Goal: Task Accomplishment & Management: Manage account settings

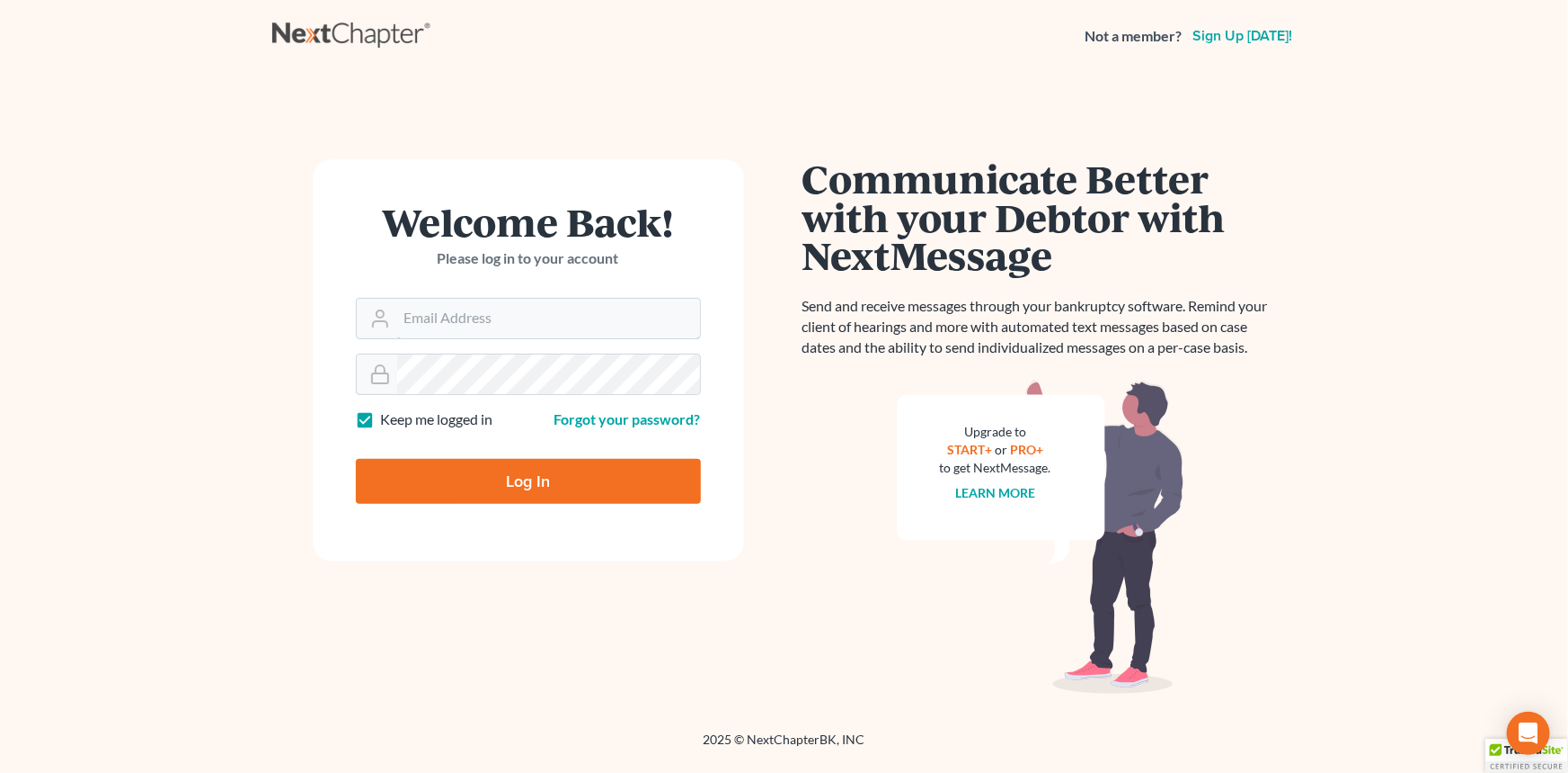
type input "[EMAIL_ADDRESS][DOMAIN_NAME]"
click at [460, 487] on input "Log In" at bounding box center [528, 481] width 345 height 45
type input "Thinking..."
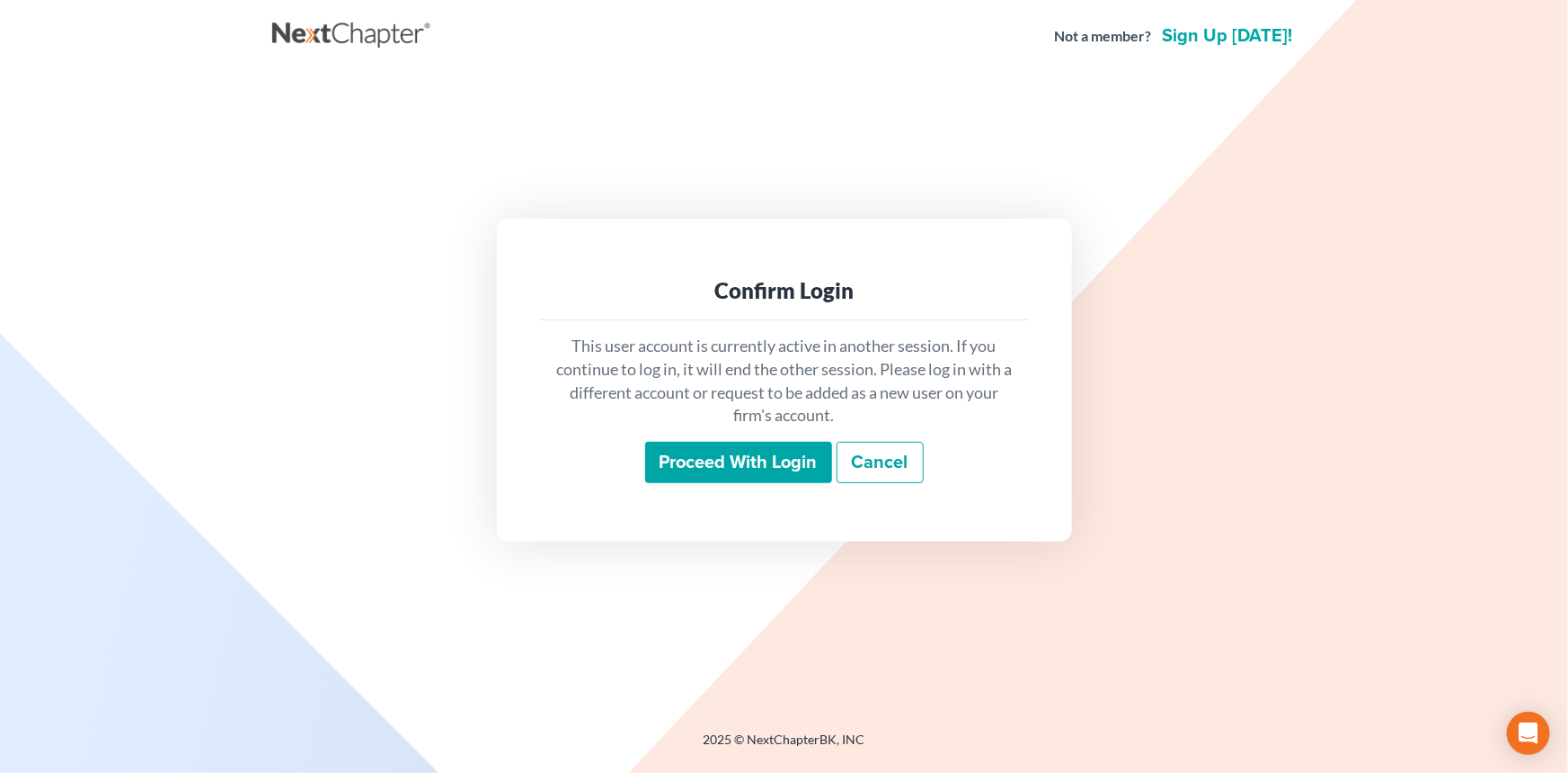
click at [801, 464] on input "Proceed with login" at bounding box center [739, 462] width 187 height 41
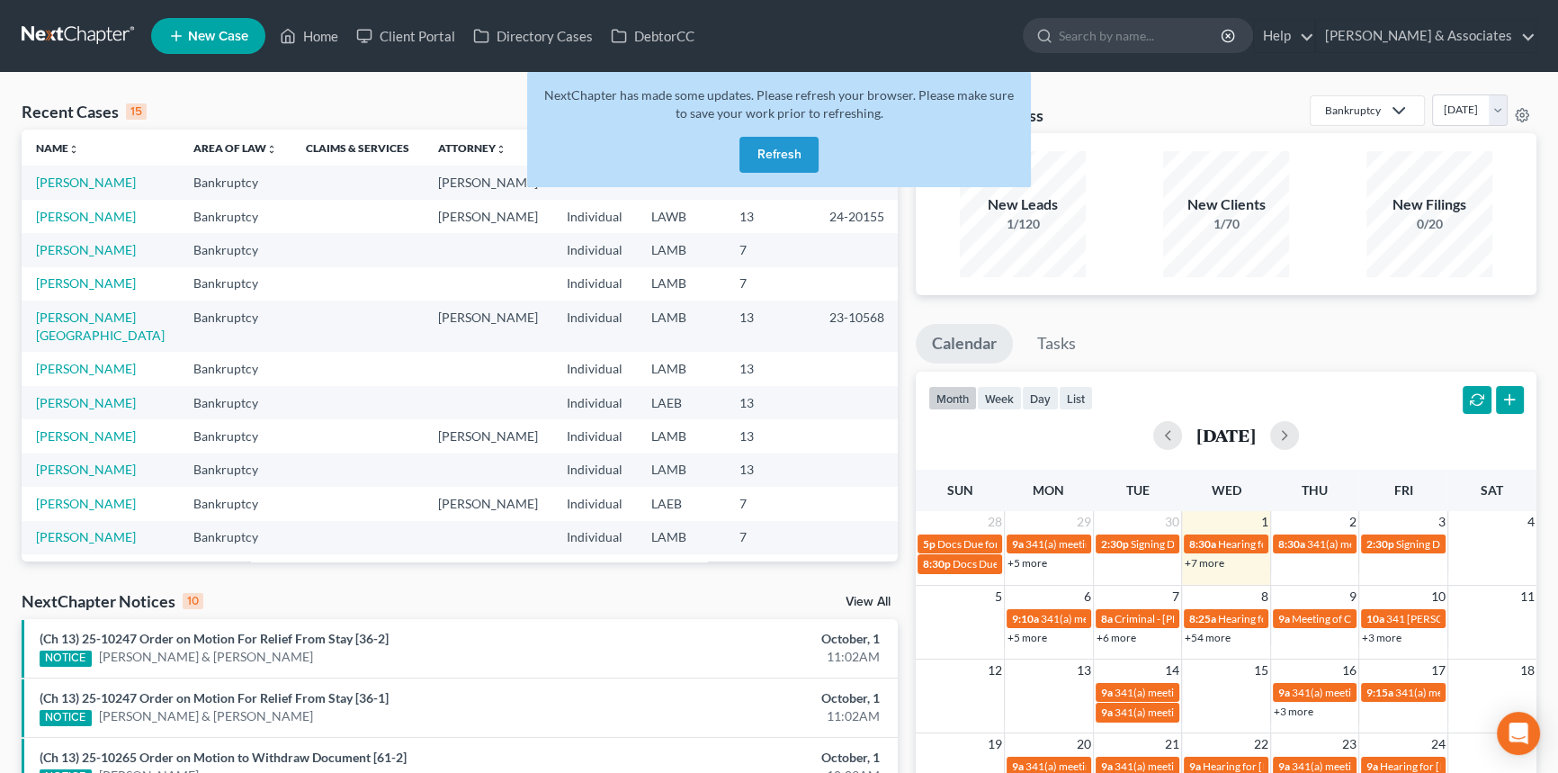
click at [814, 160] on button "Refresh" at bounding box center [778, 155] width 79 height 36
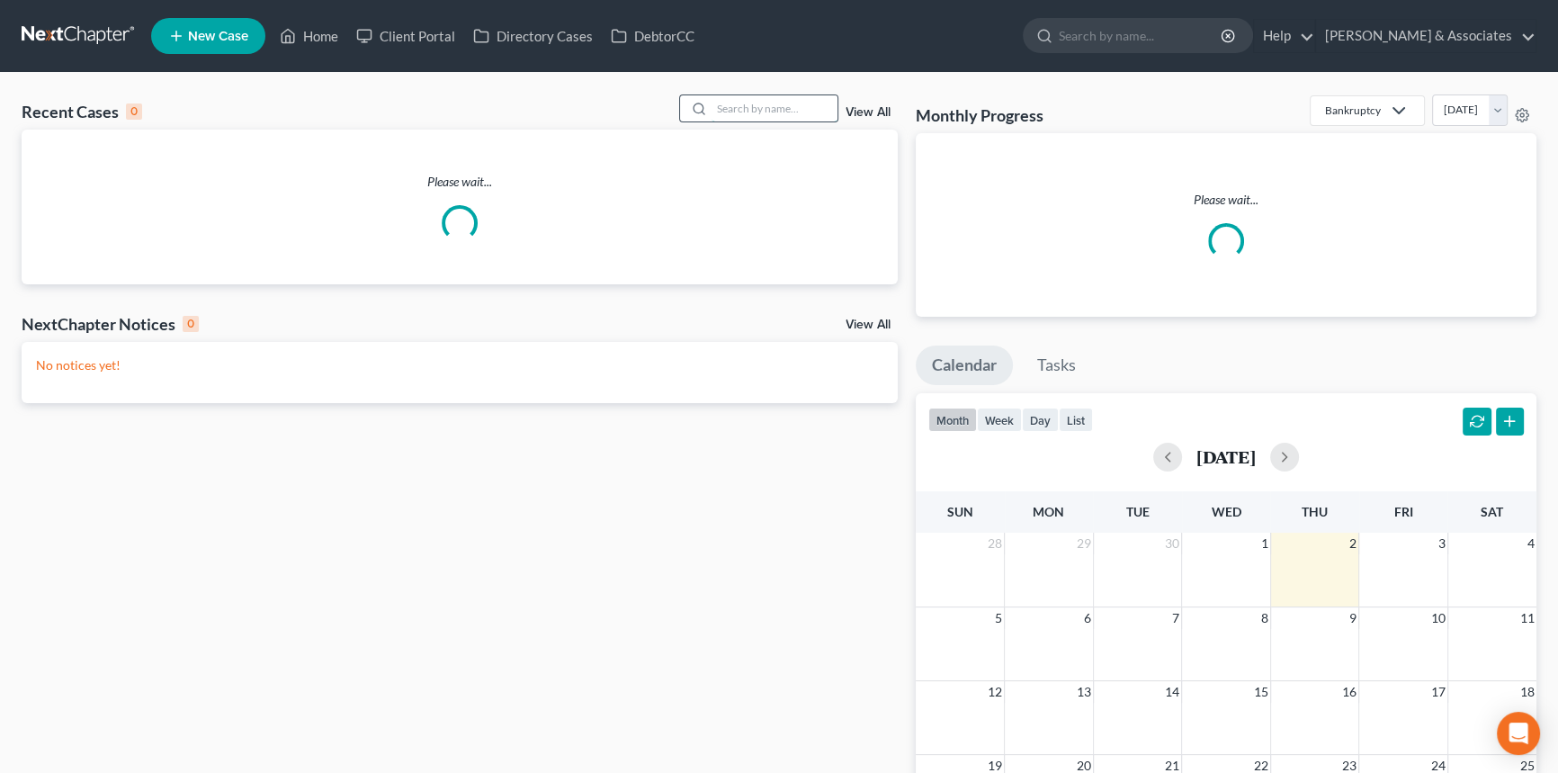
click at [800, 118] on input "search" at bounding box center [774, 108] width 126 height 26
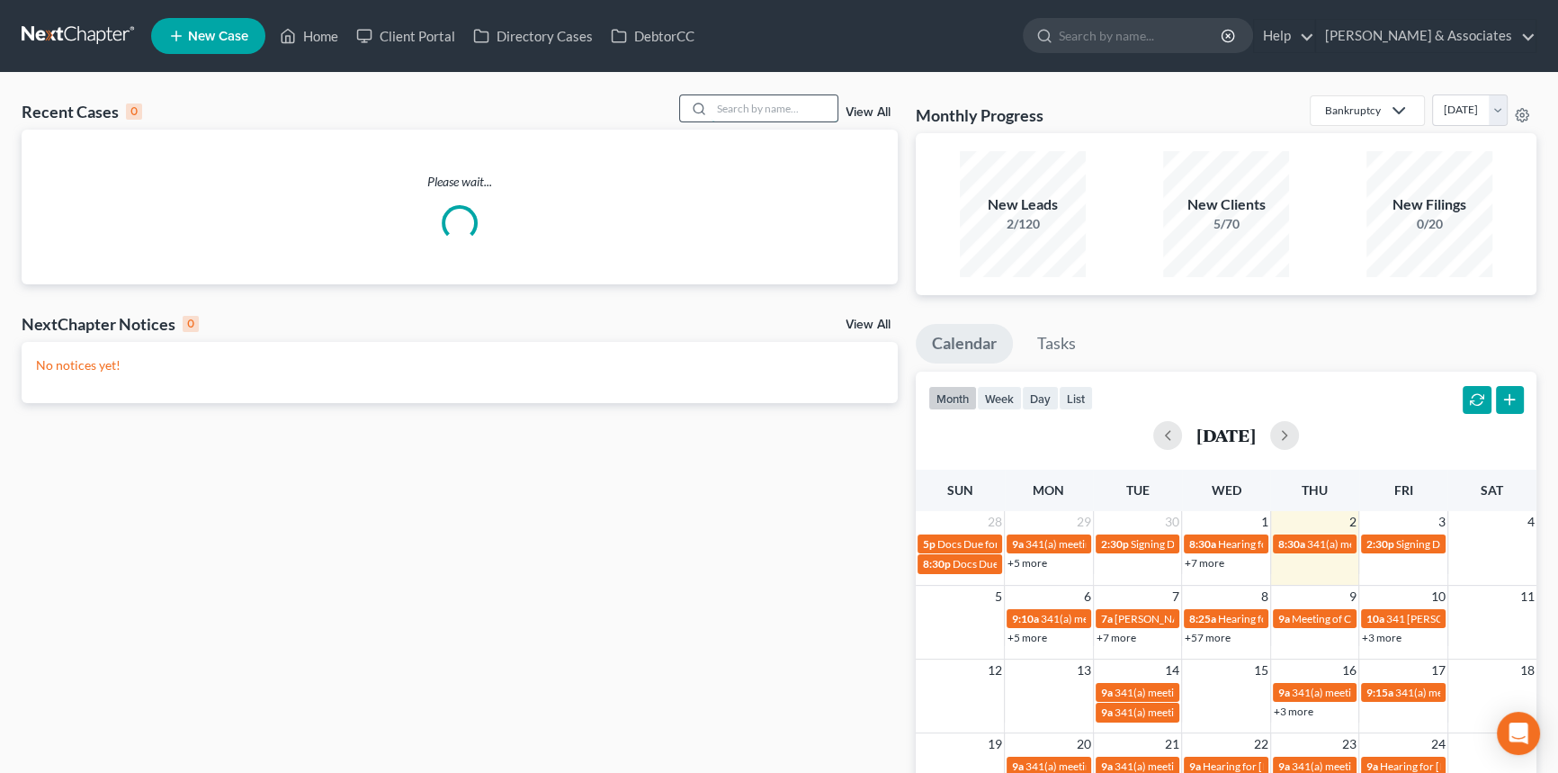
click at [804, 107] on input "search" at bounding box center [774, 108] width 126 height 26
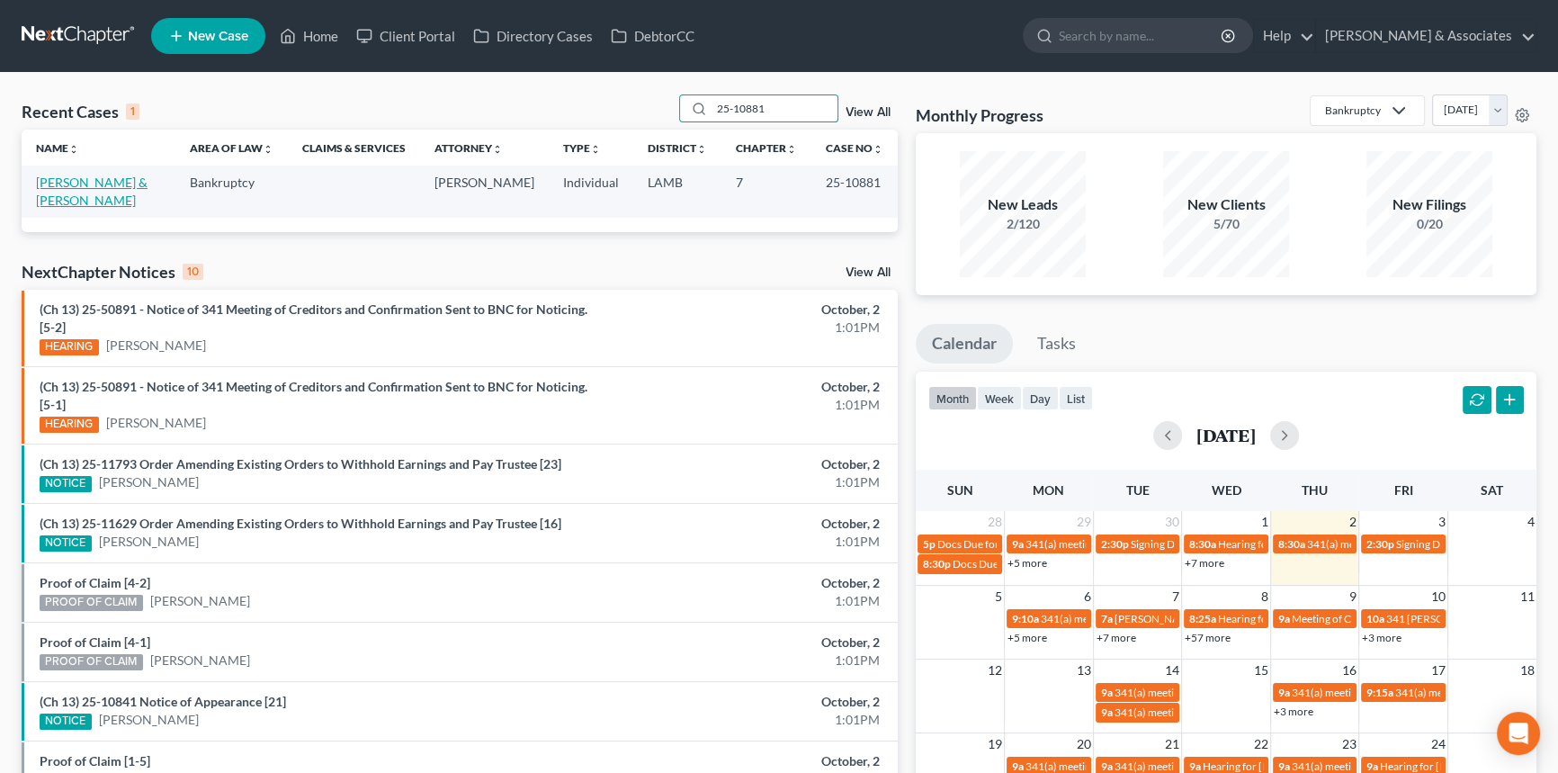
click at [62, 183] on link "Thornhill, Edwin & Maggie" at bounding box center [92, 190] width 112 height 33
click at [787, 109] on input "25-10881" at bounding box center [774, 108] width 126 height 26
click at [791, 112] on input "25-10881" at bounding box center [774, 108] width 126 height 26
type input "25-10882"
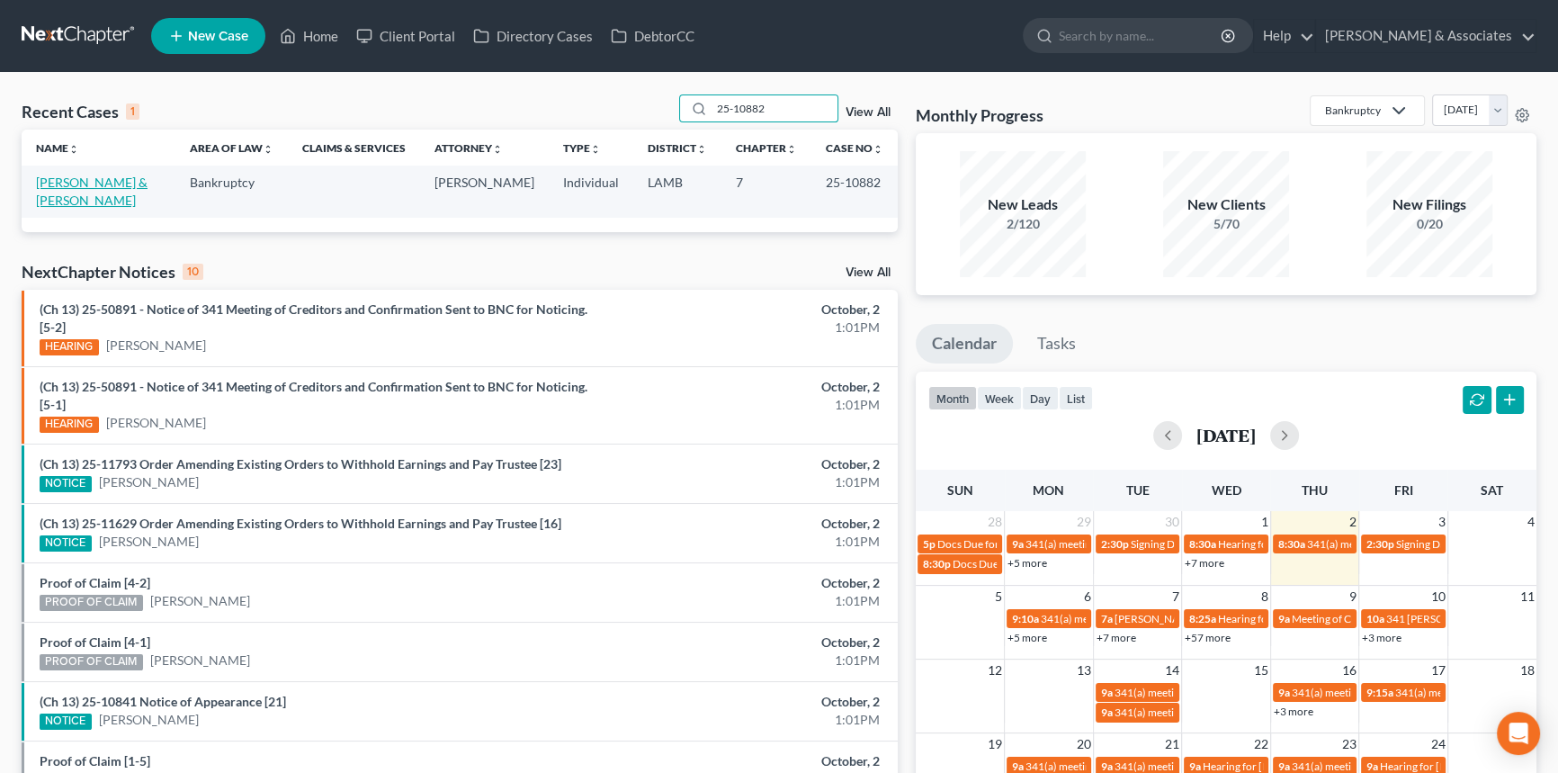
click at [135, 183] on link "Jones, James & Brittany" at bounding box center [92, 190] width 112 height 33
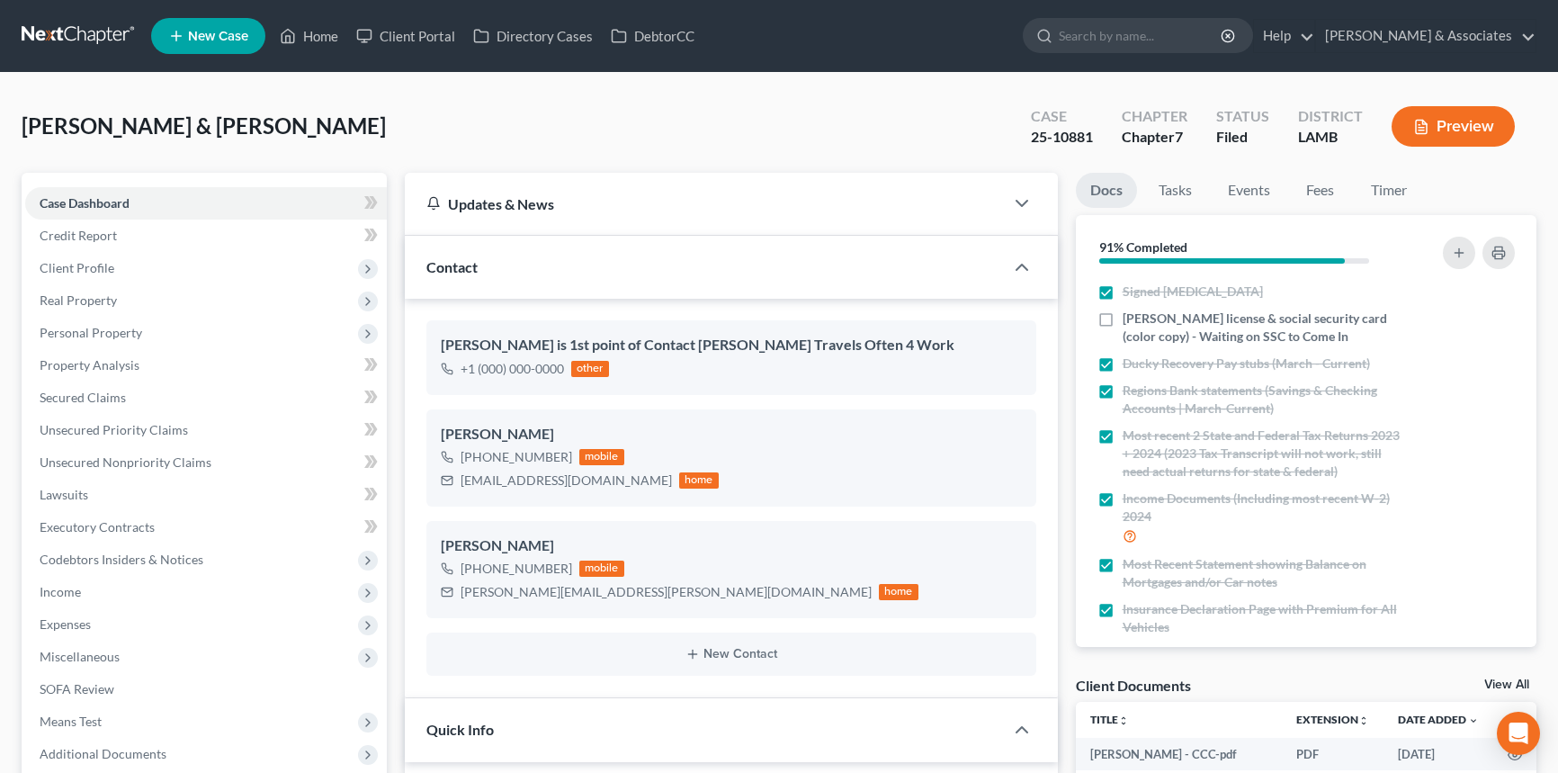
select select "8"
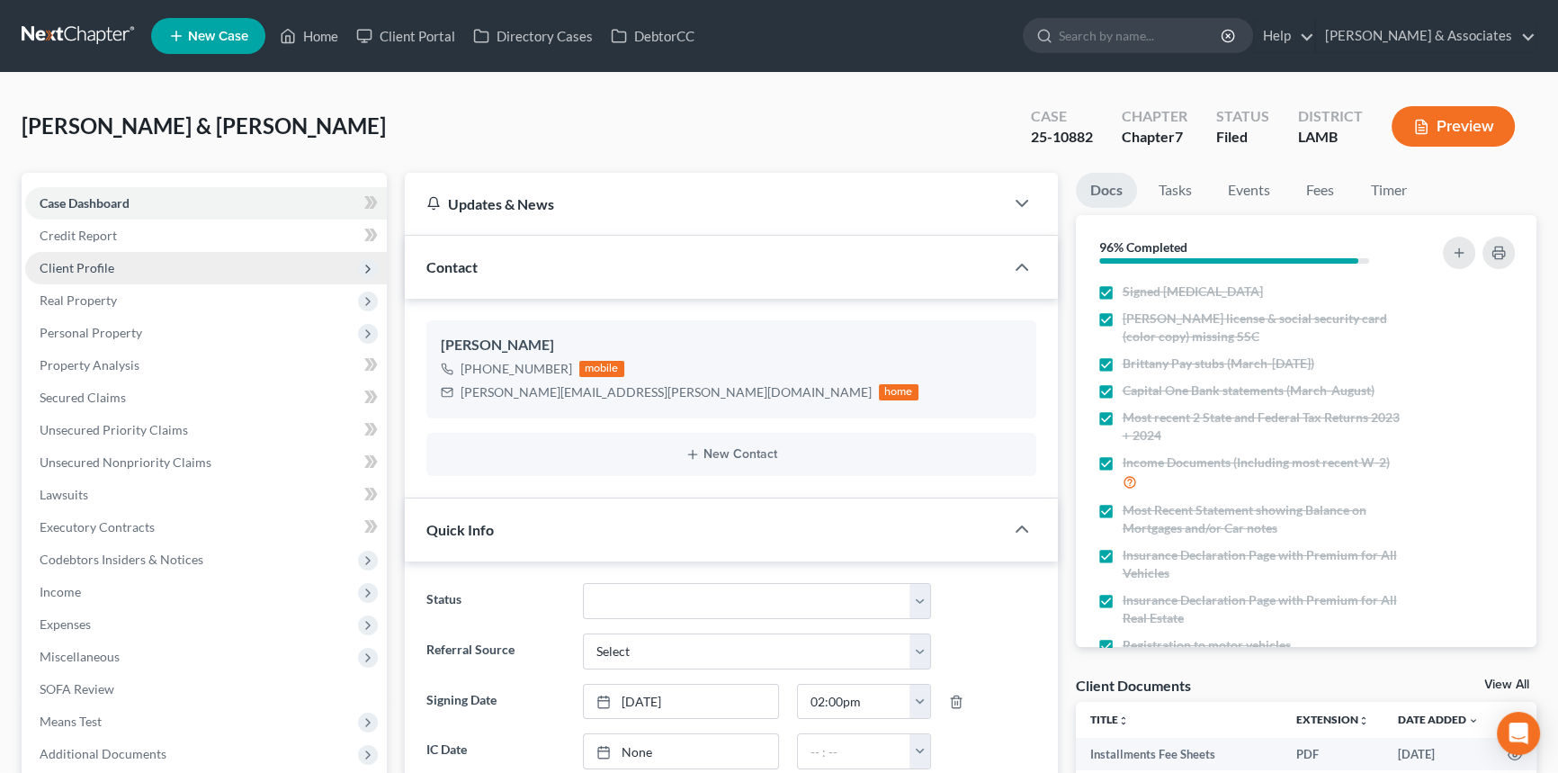
click at [151, 261] on span "Client Profile" at bounding box center [206, 268] width 362 height 32
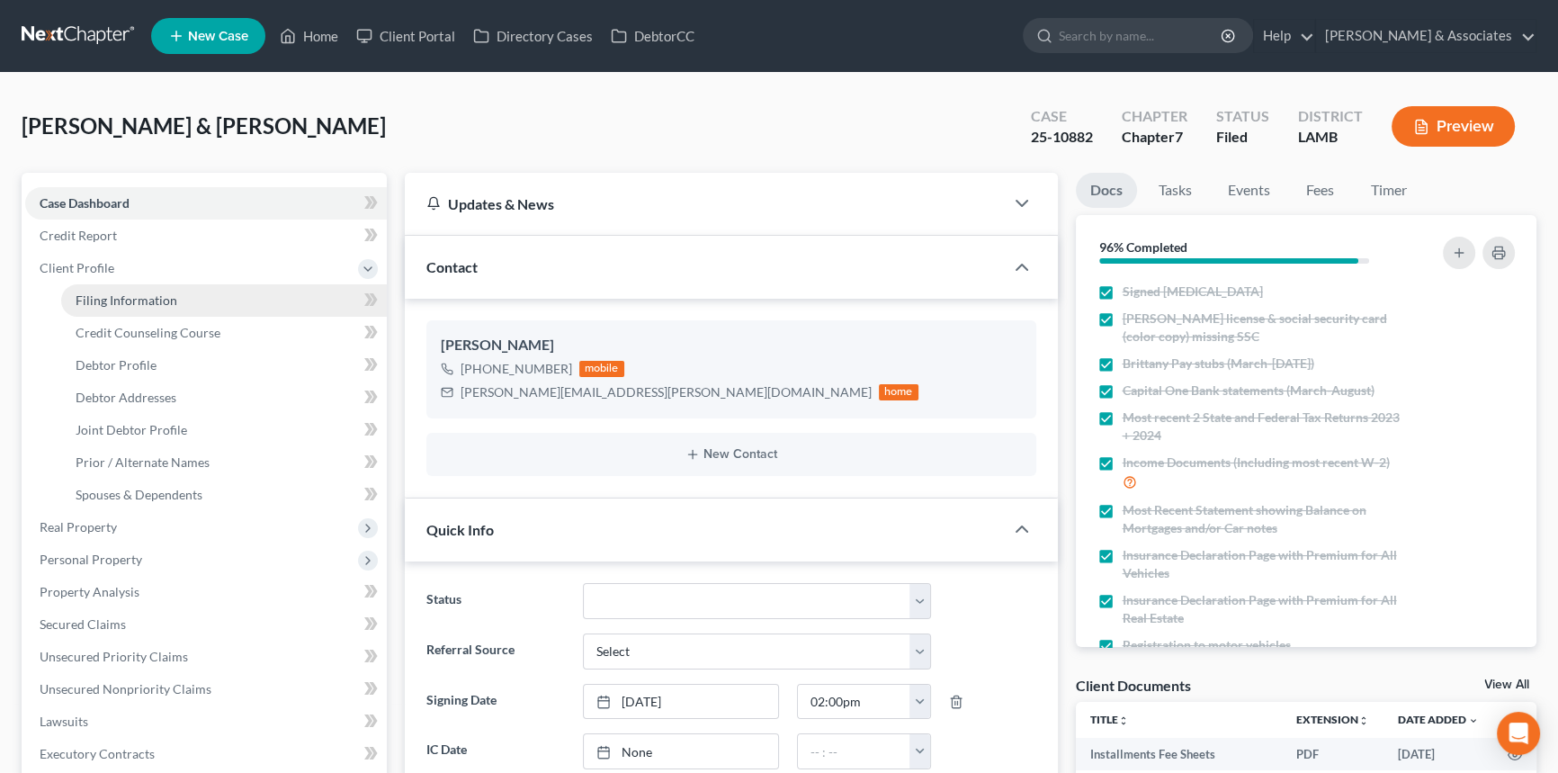
scroll to position [268, 0]
click at [151, 292] on span "Filing Information" at bounding box center [127, 299] width 102 height 15
select select "1"
select select "0"
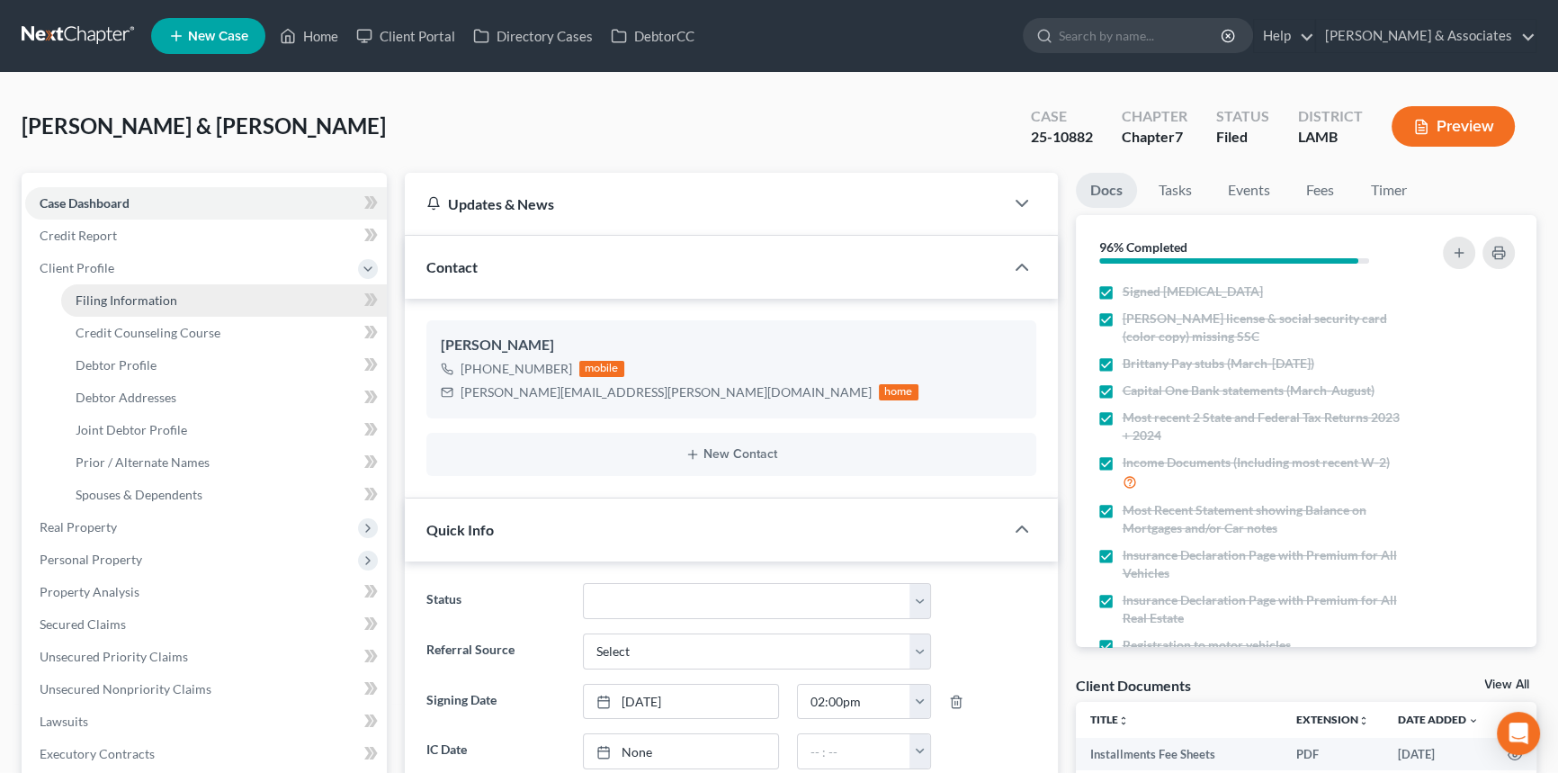
select select "19"
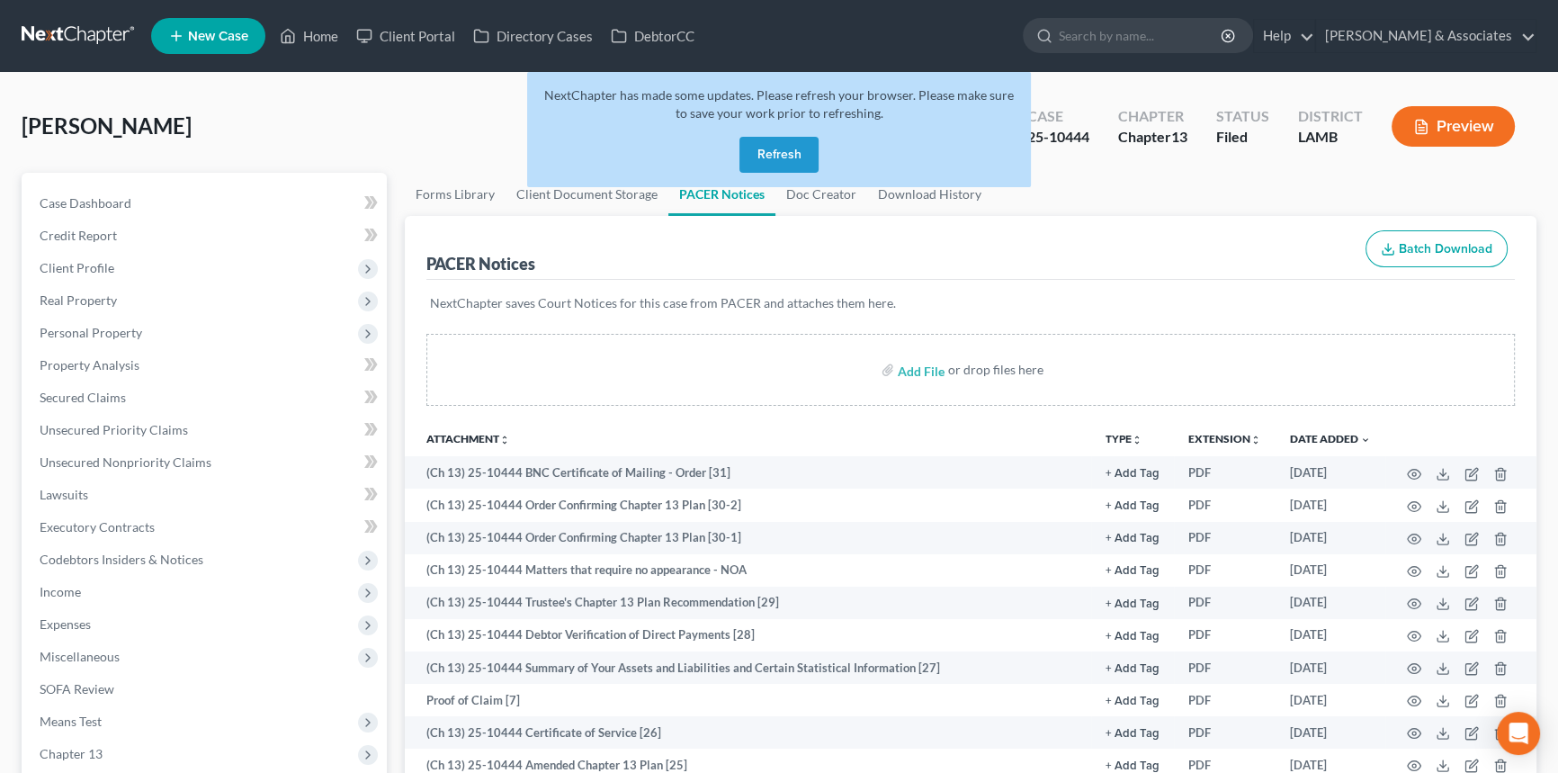
click at [49, 41] on link at bounding box center [79, 36] width 115 height 32
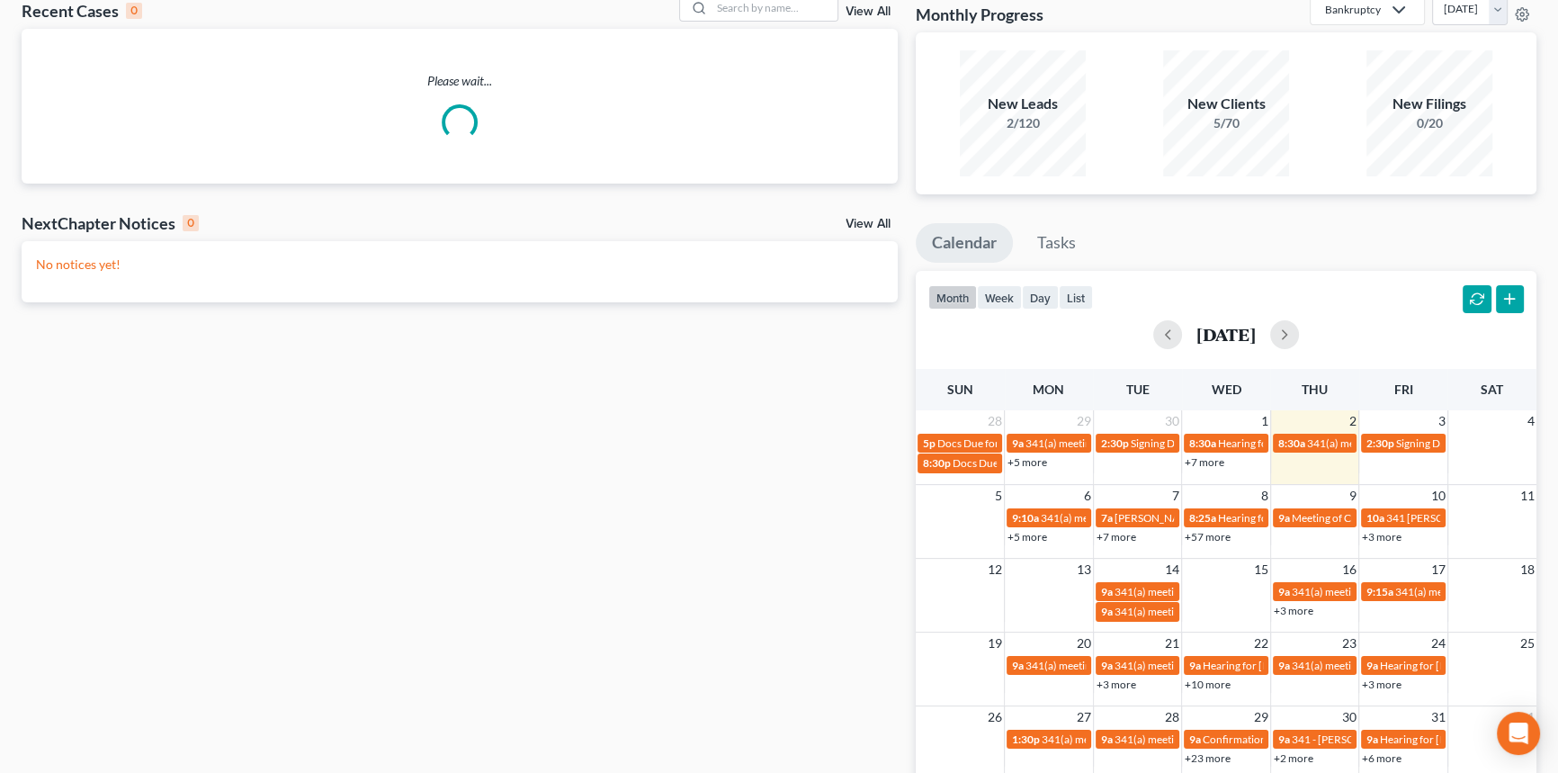
scroll to position [265, 0]
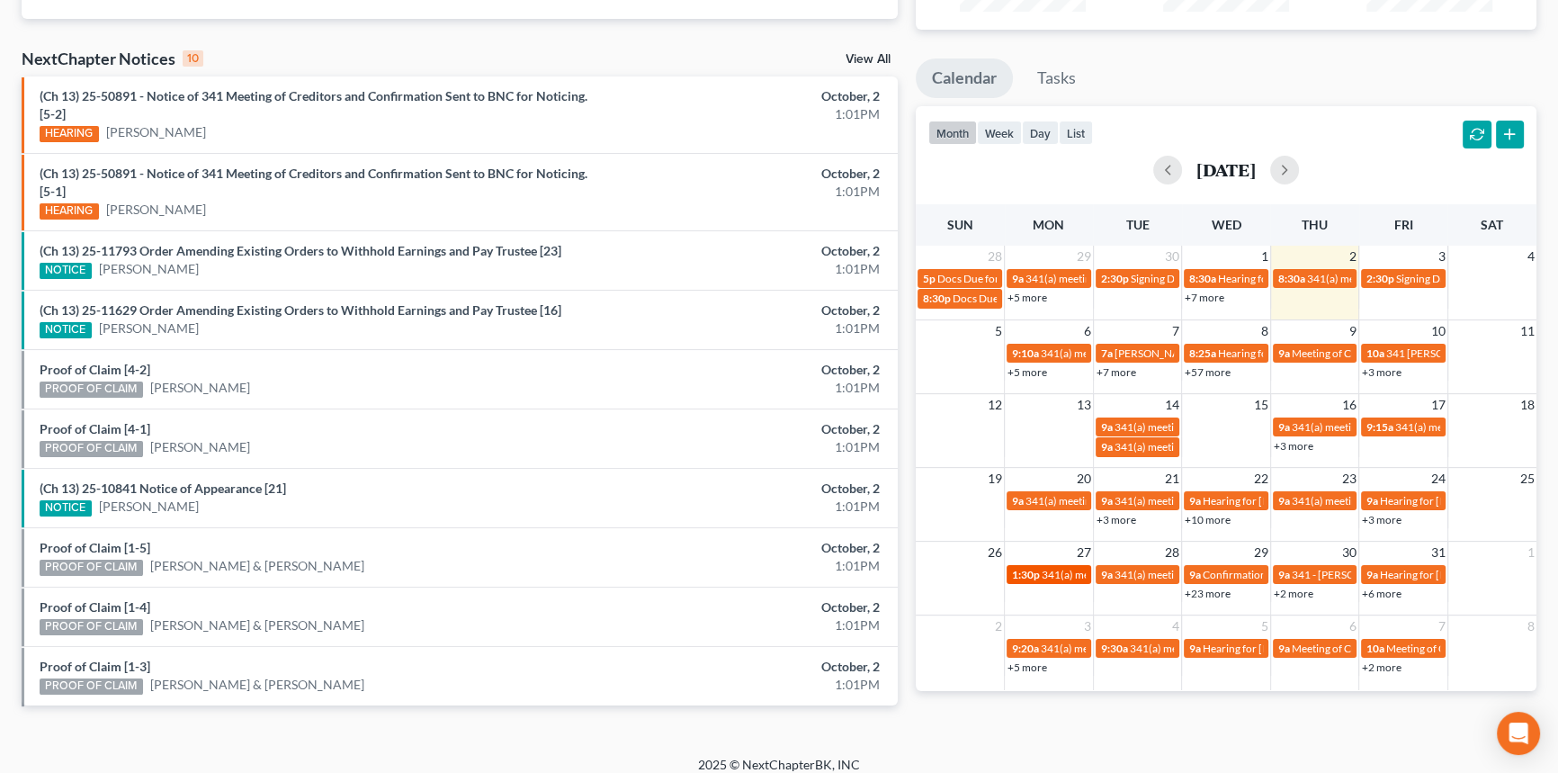
click at [1060, 574] on span "341(a) meeting for Jared Capitano & Kristen Capitano" at bounding box center [1176, 574] width 269 height 13
select select "Days"
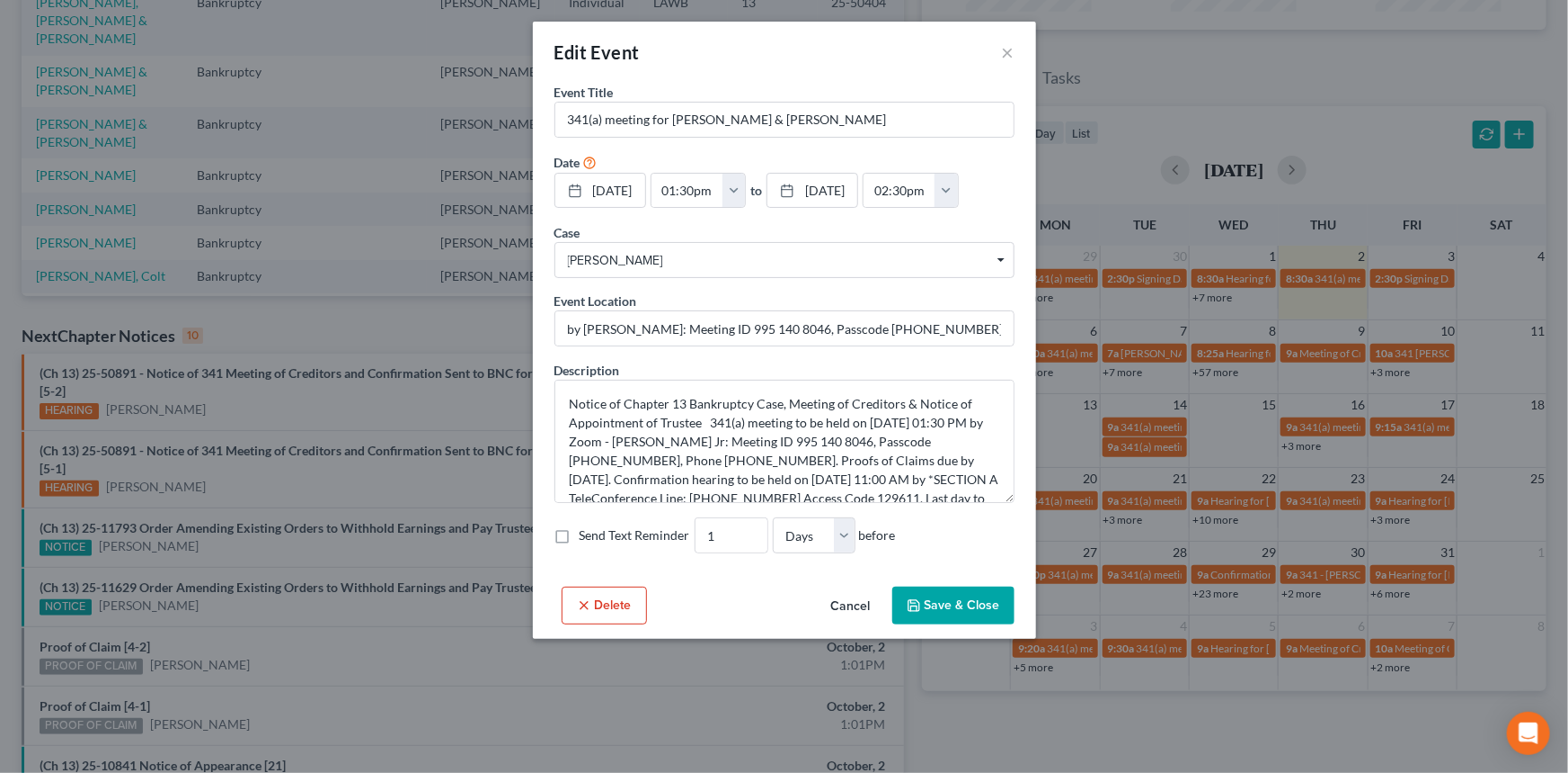
click at [846, 639] on div "Delete Cancel Save & Close" at bounding box center [784, 608] width 504 height 59
click at [820, 624] on button "Cancel" at bounding box center [851, 606] width 68 height 36
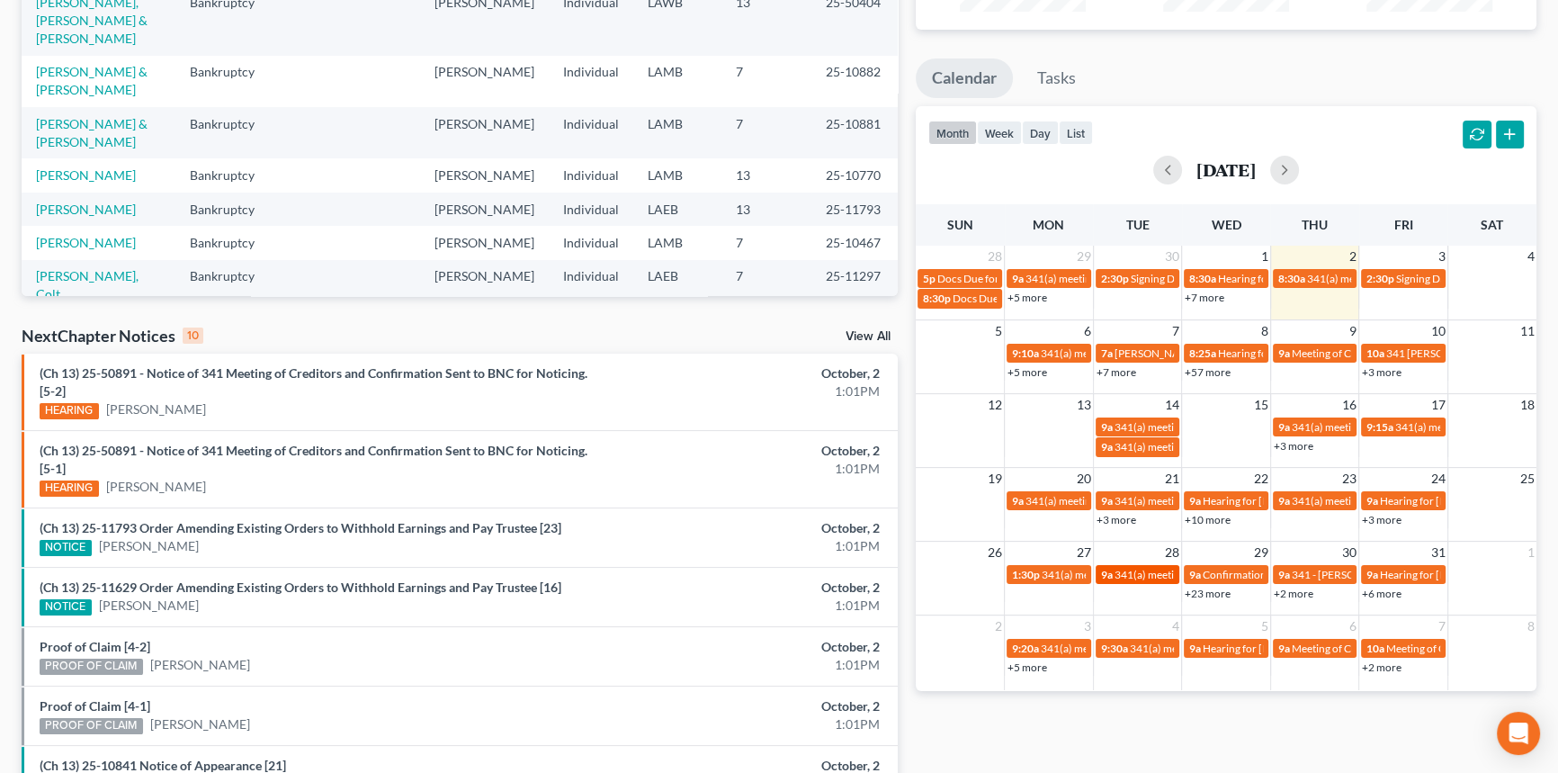
click at [1124, 576] on span "341(a) meeting for James Jones & Brittany Jones" at bounding box center [1248, 574] width 269 height 13
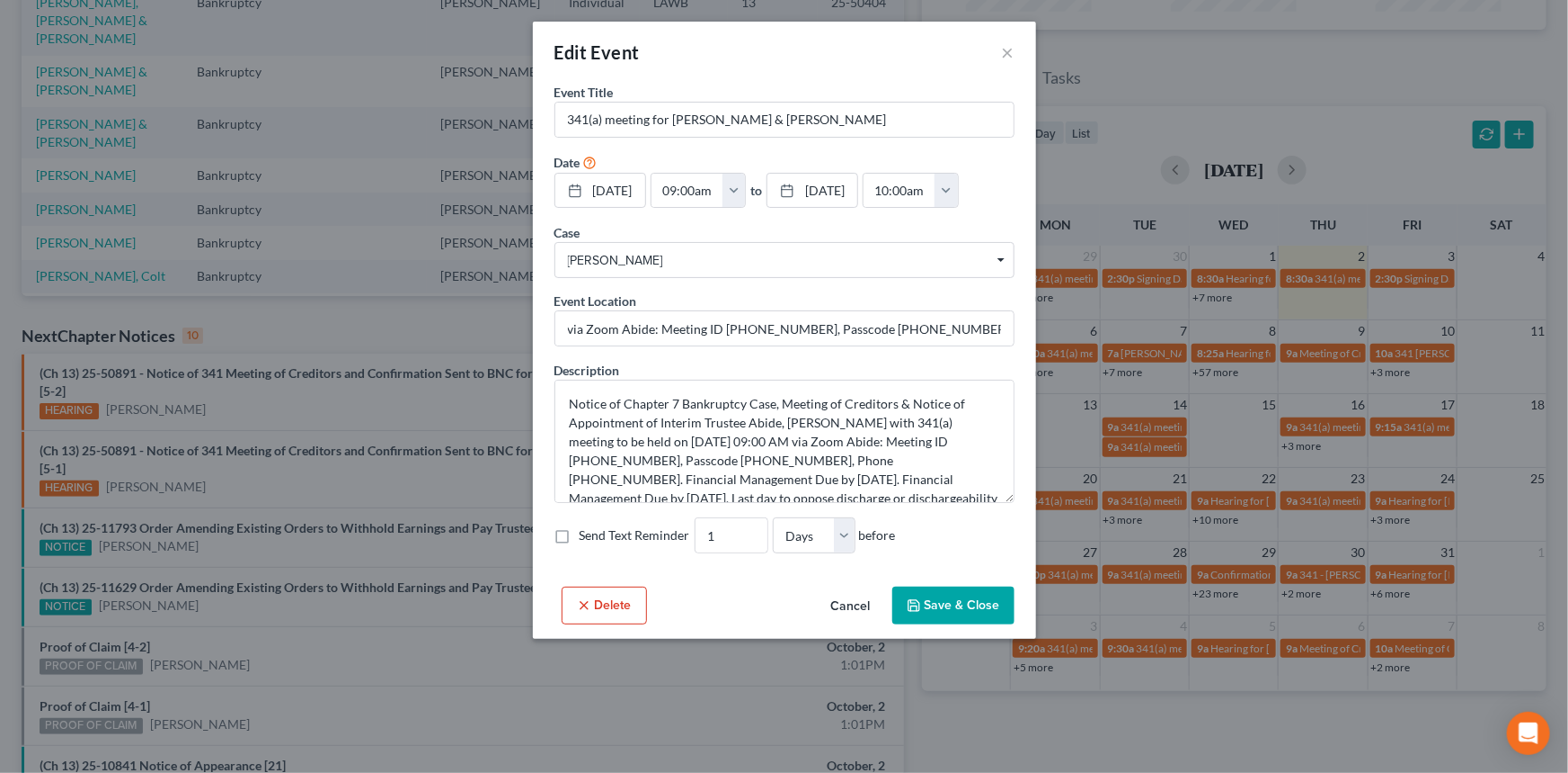
click at [839, 624] on button "Cancel" at bounding box center [851, 606] width 68 height 36
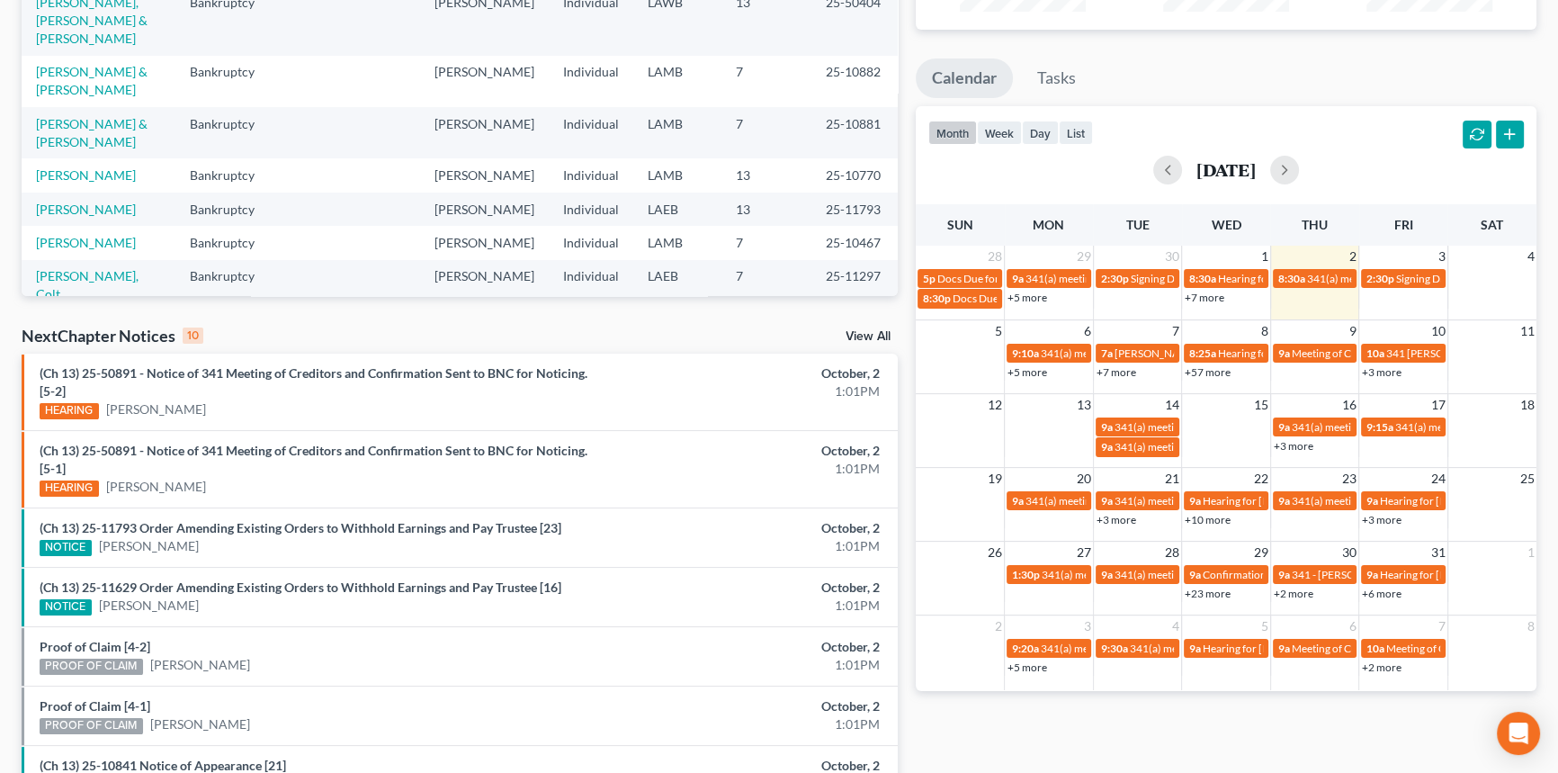
click at [1120, 522] on link "+3 more" at bounding box center [1116, 519] width 40 height 13
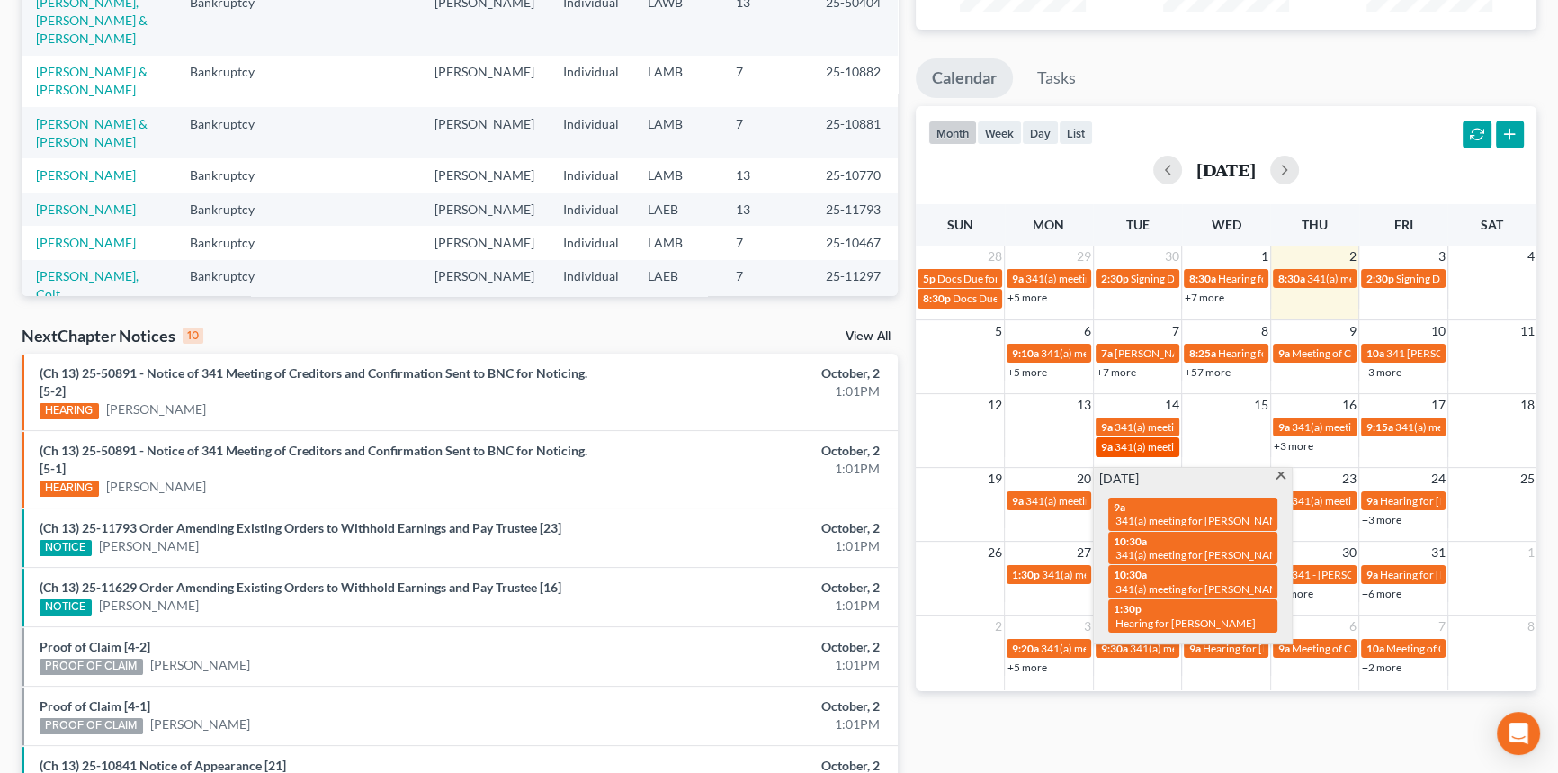
click at [1133, 446] on span "341(a) meeting for Tamiko Beamon" at bounding box center [1201, 446] width 174 height 13
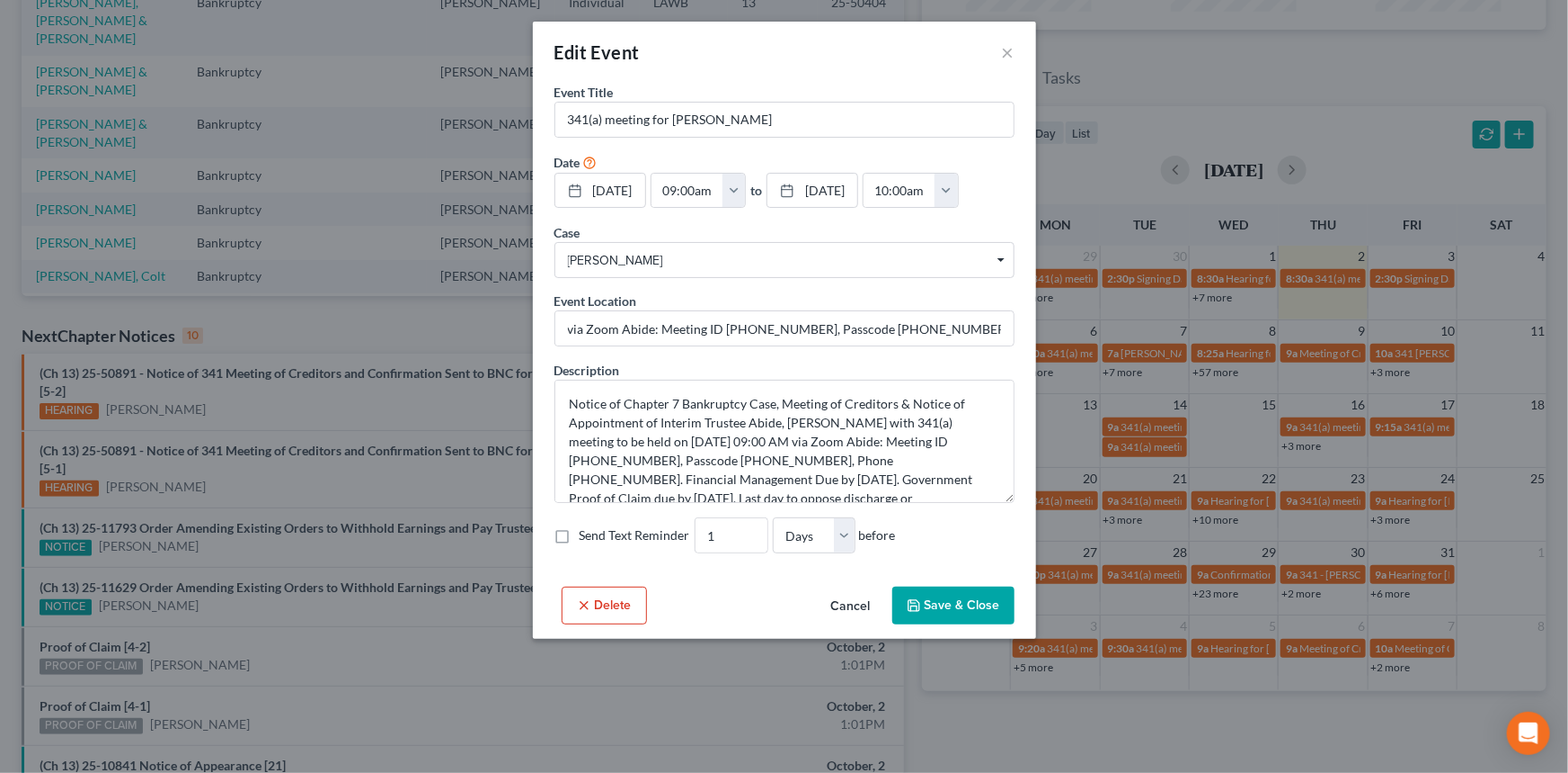
click at [1144, 428] on div "Edit Event × Event Title * 341(a) meeting for Tamiko Beamon Date 10/14/2025 clo…" at bounding box center [784, 386] width 1568 height 773
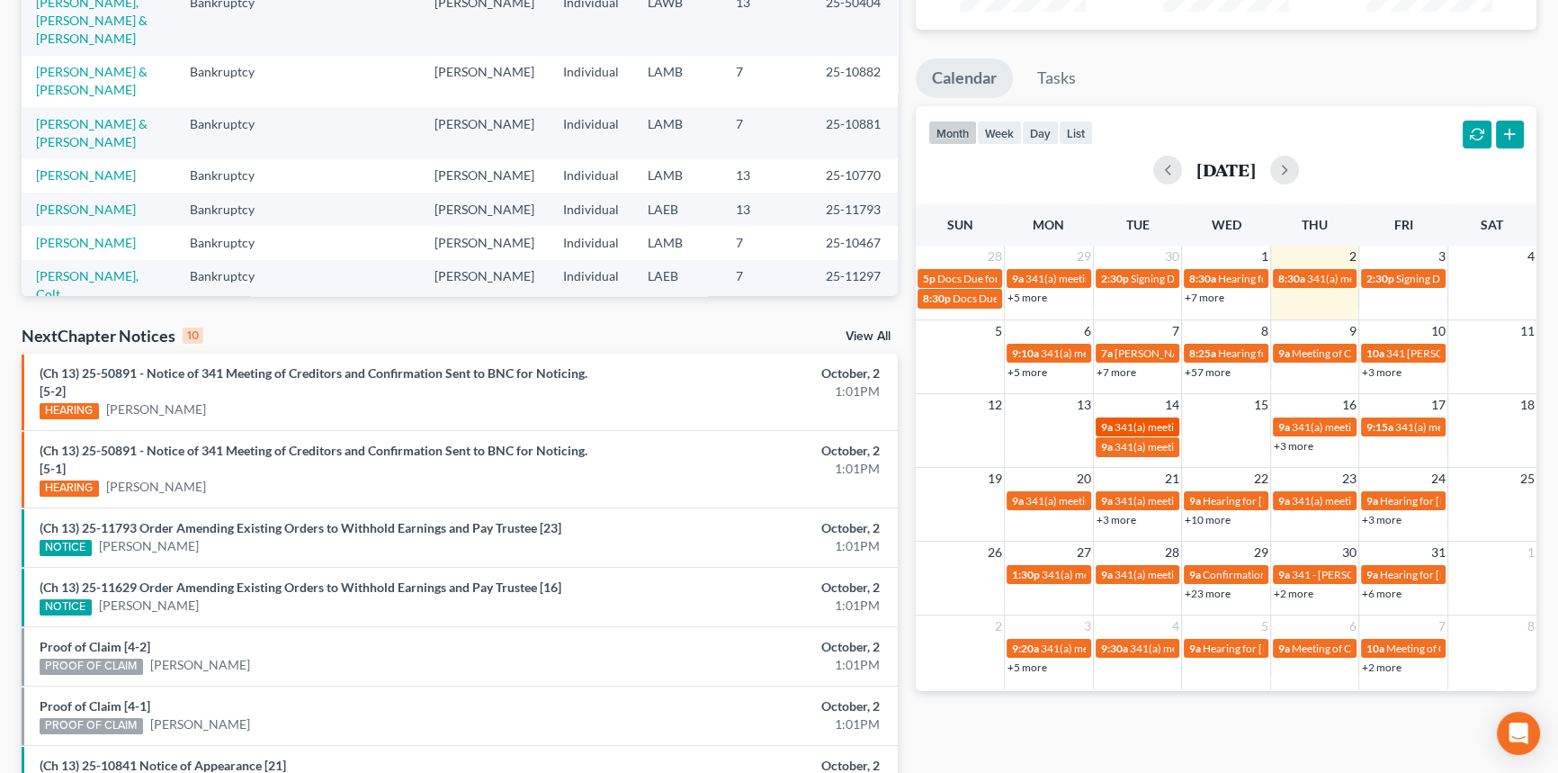
click at [1144, 427] on span "341(a) meeting for [PERSON_NAME]" at bounding box center [1201, 426] width 174 height 13
select select "Days"
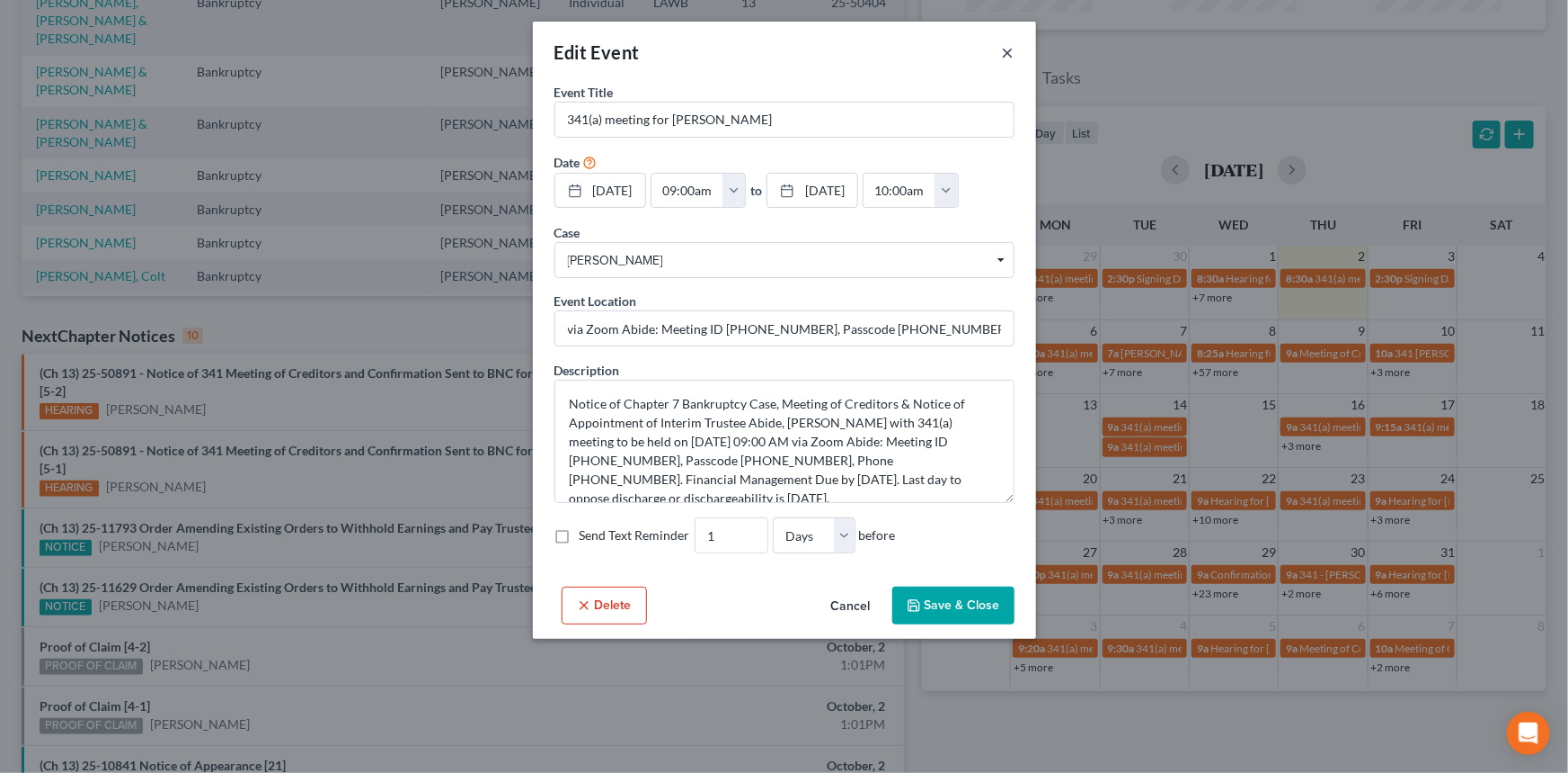
click at [1009, 48] on button "×" at bounding box center [1008, 52] width 13 height 22
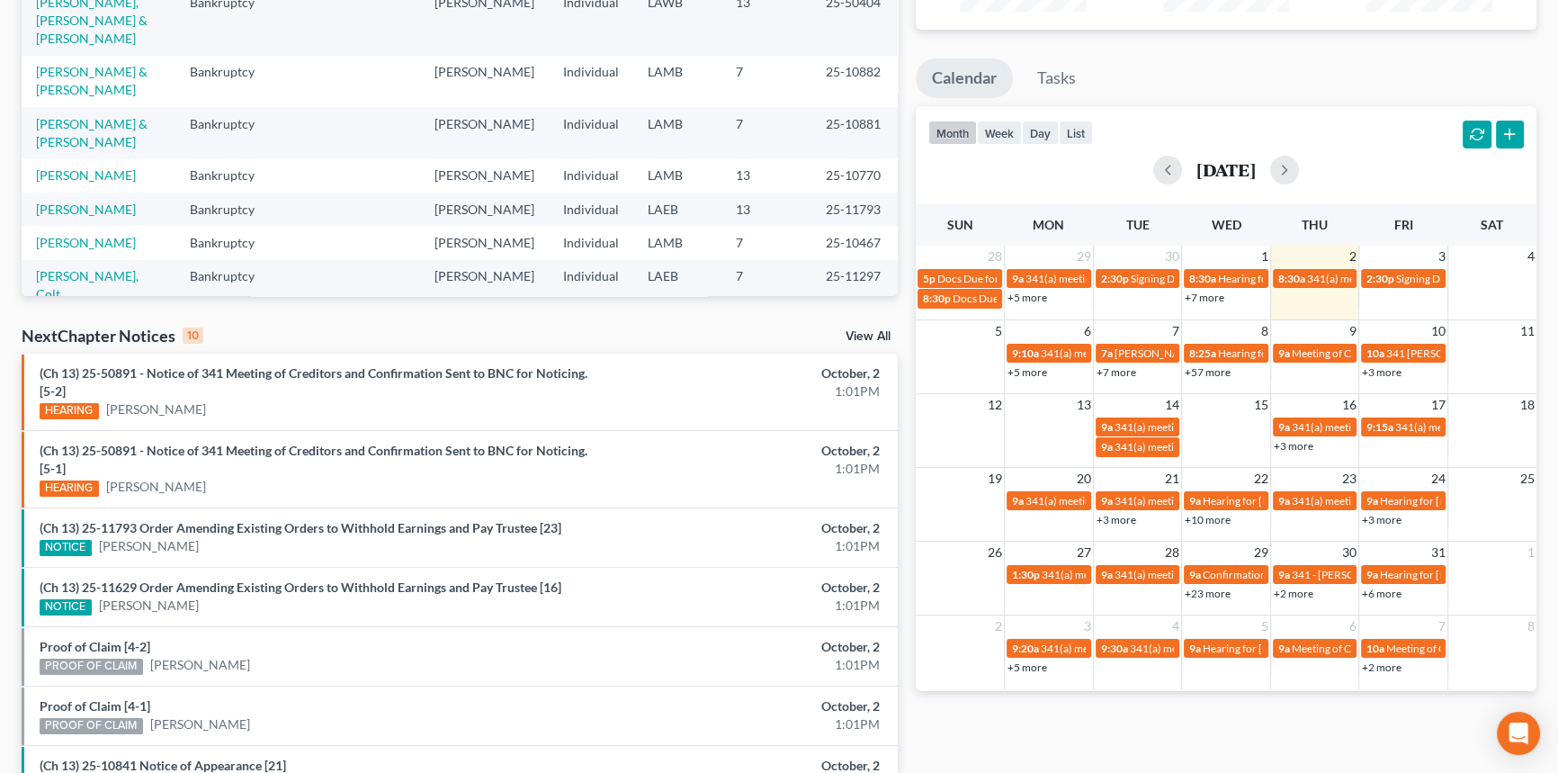
click at [1349, 133] on div "month week day list October 2025" at bounding box center [1226, 149] width 639 height 86
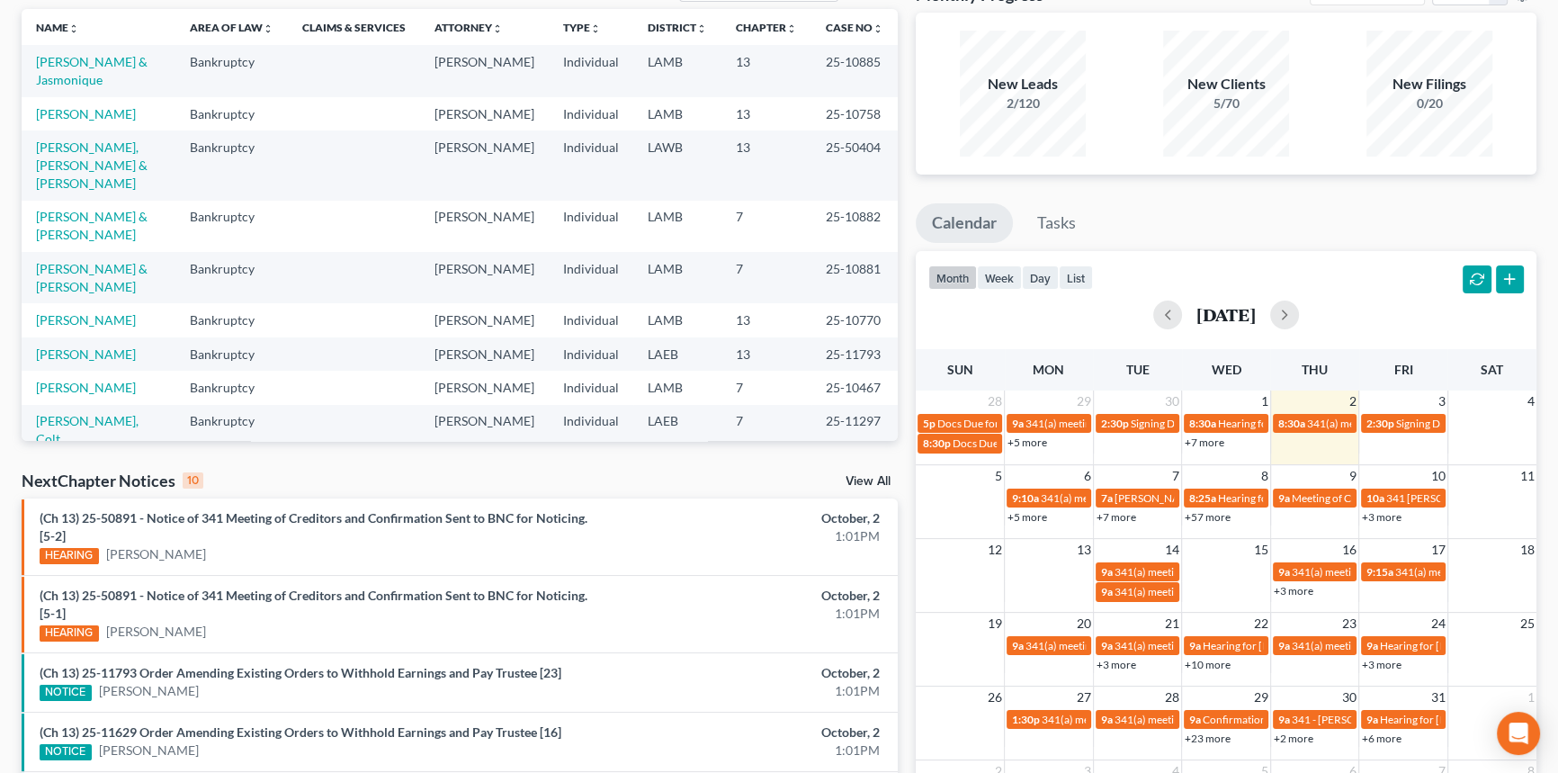
scroll to position [0, 0]
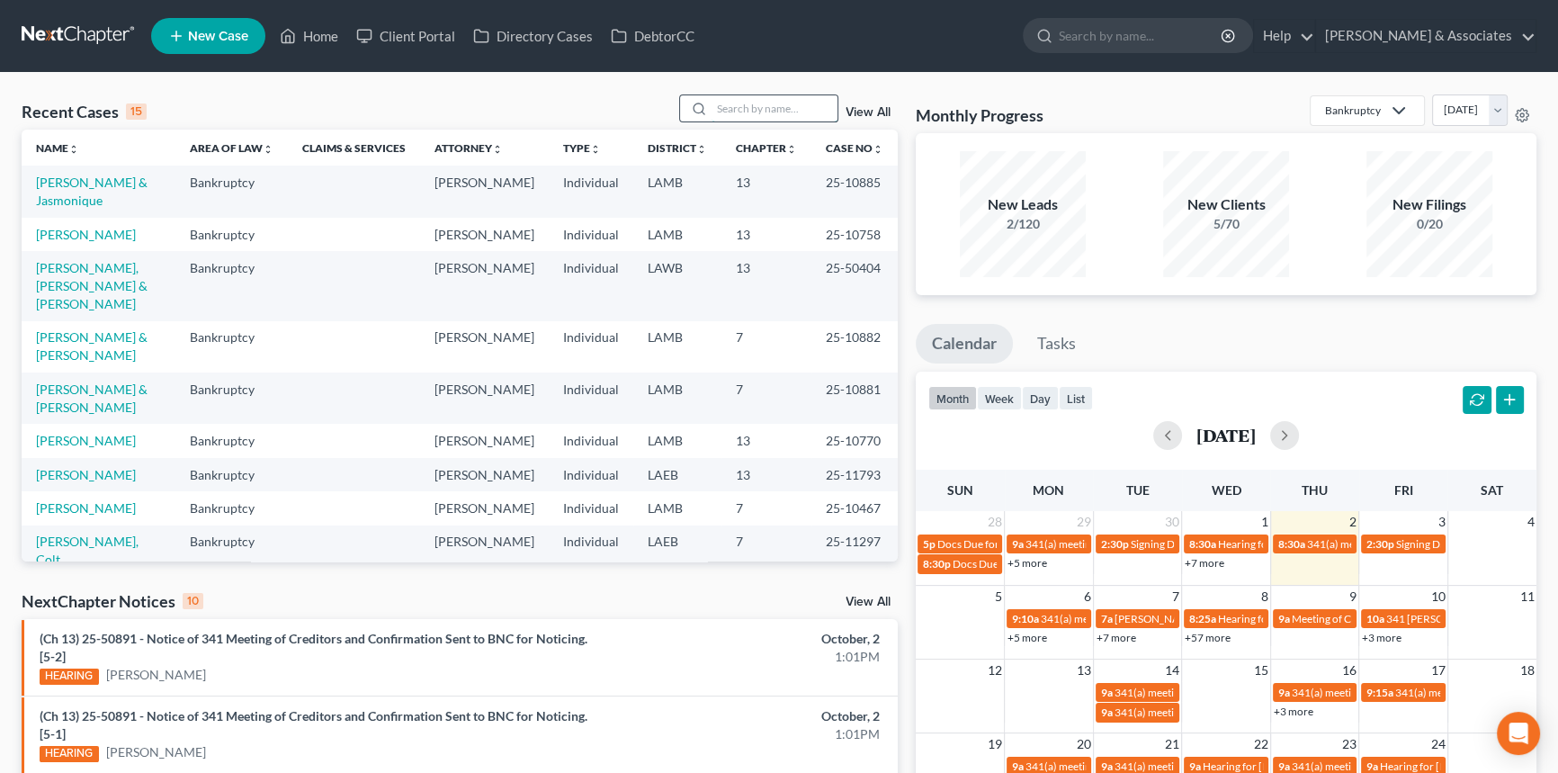
click at [799, 104] on input "search" at bounding box center [774, 108] width 126 height 26
type input "coleman"
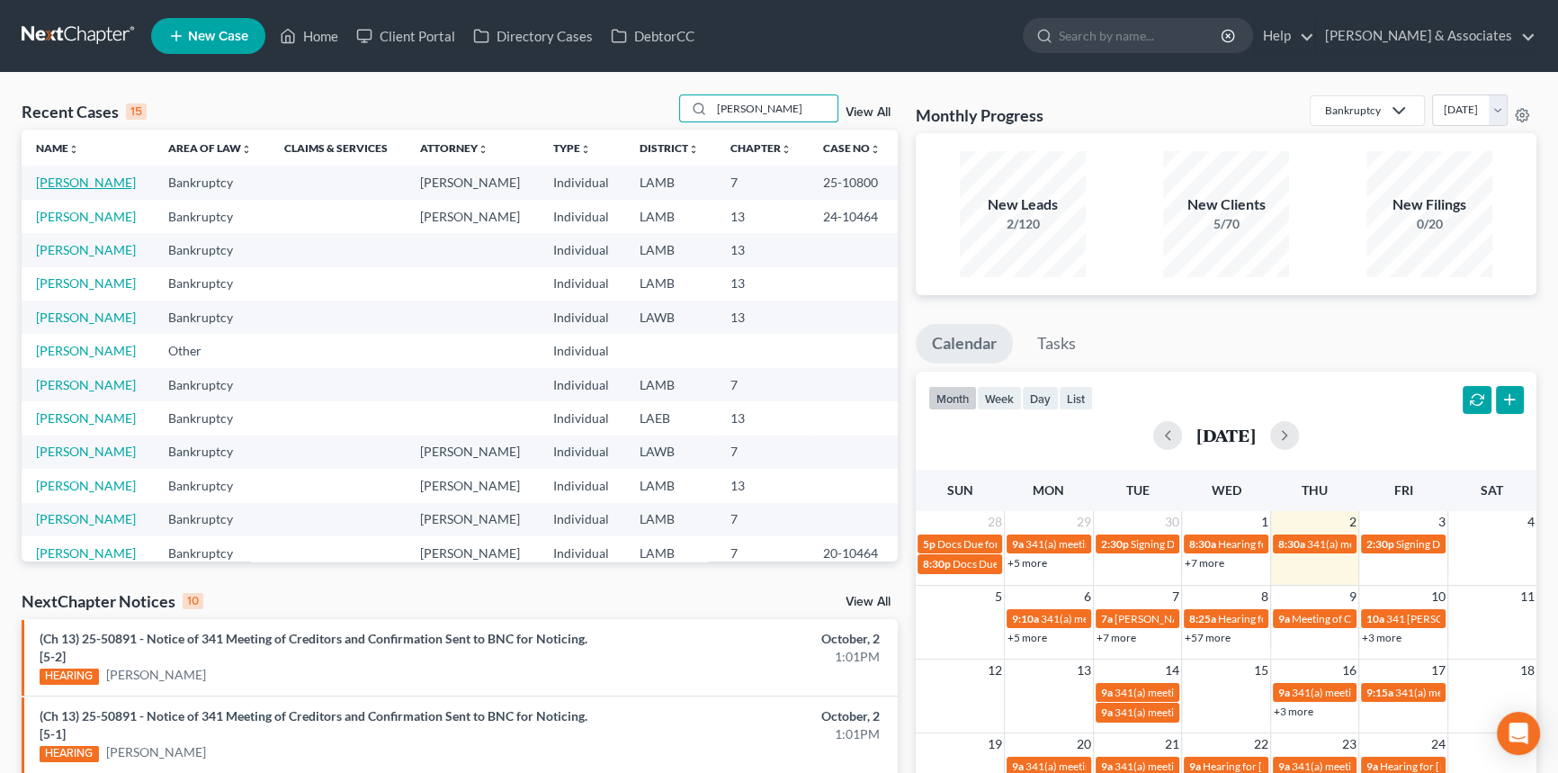
click at [70, 180] on link "[PERSON_NAME]" at bounding box center [86, 181] width 100 height 15
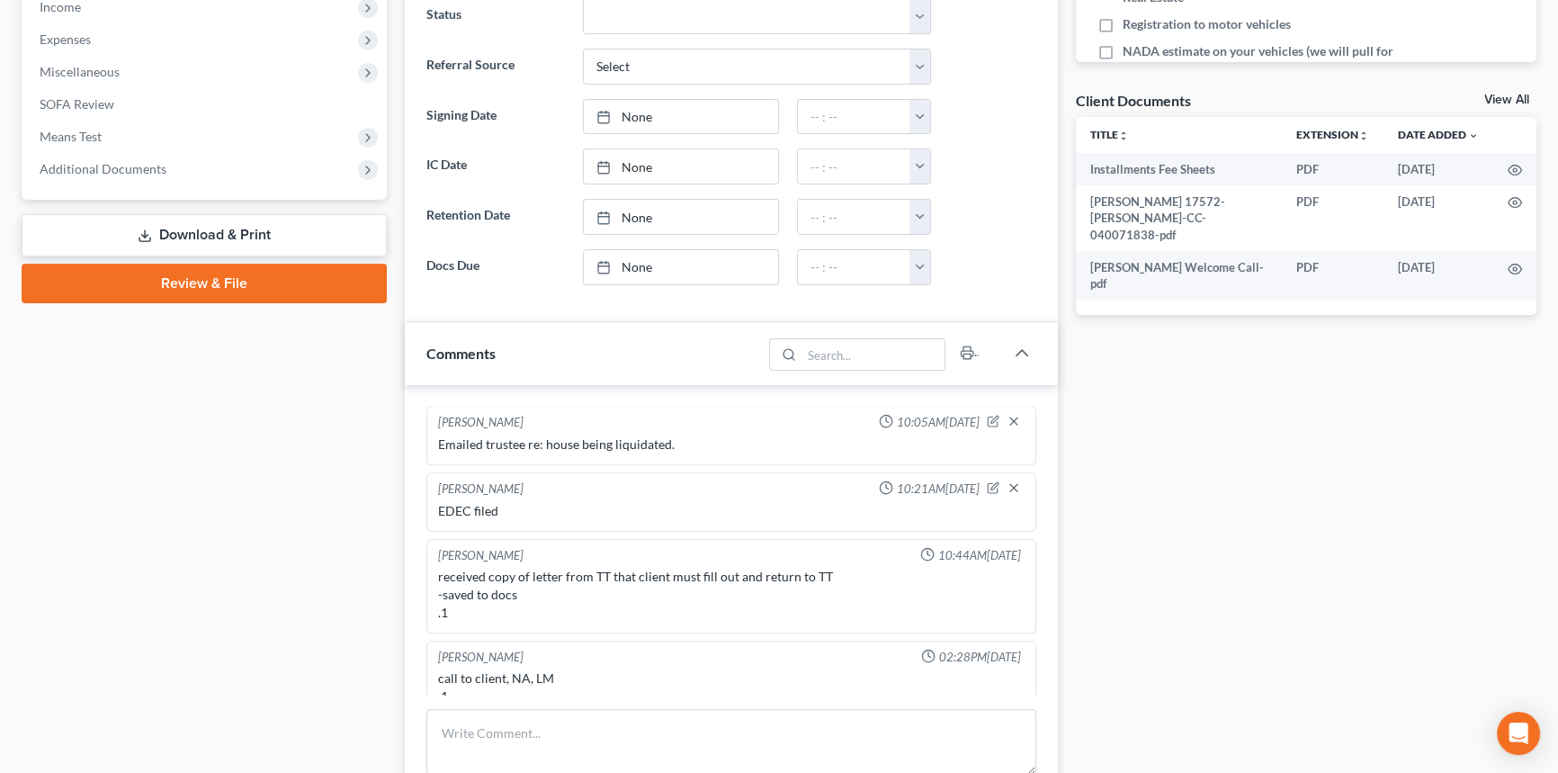
scroll to position [572, 0]
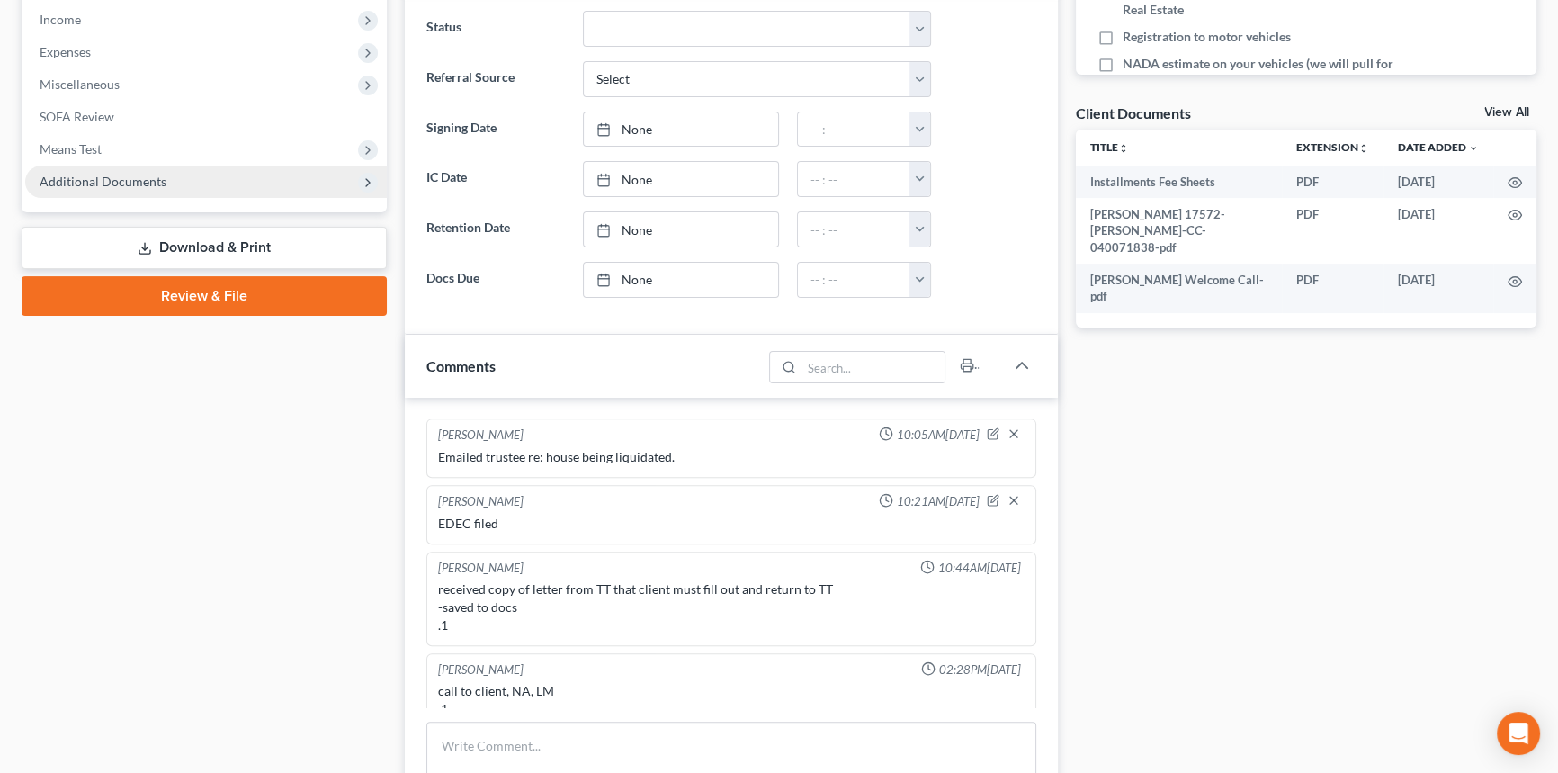
click at [212, 174] on span "Additional Documents" at bounding box center [206, 181] width 362 height 32
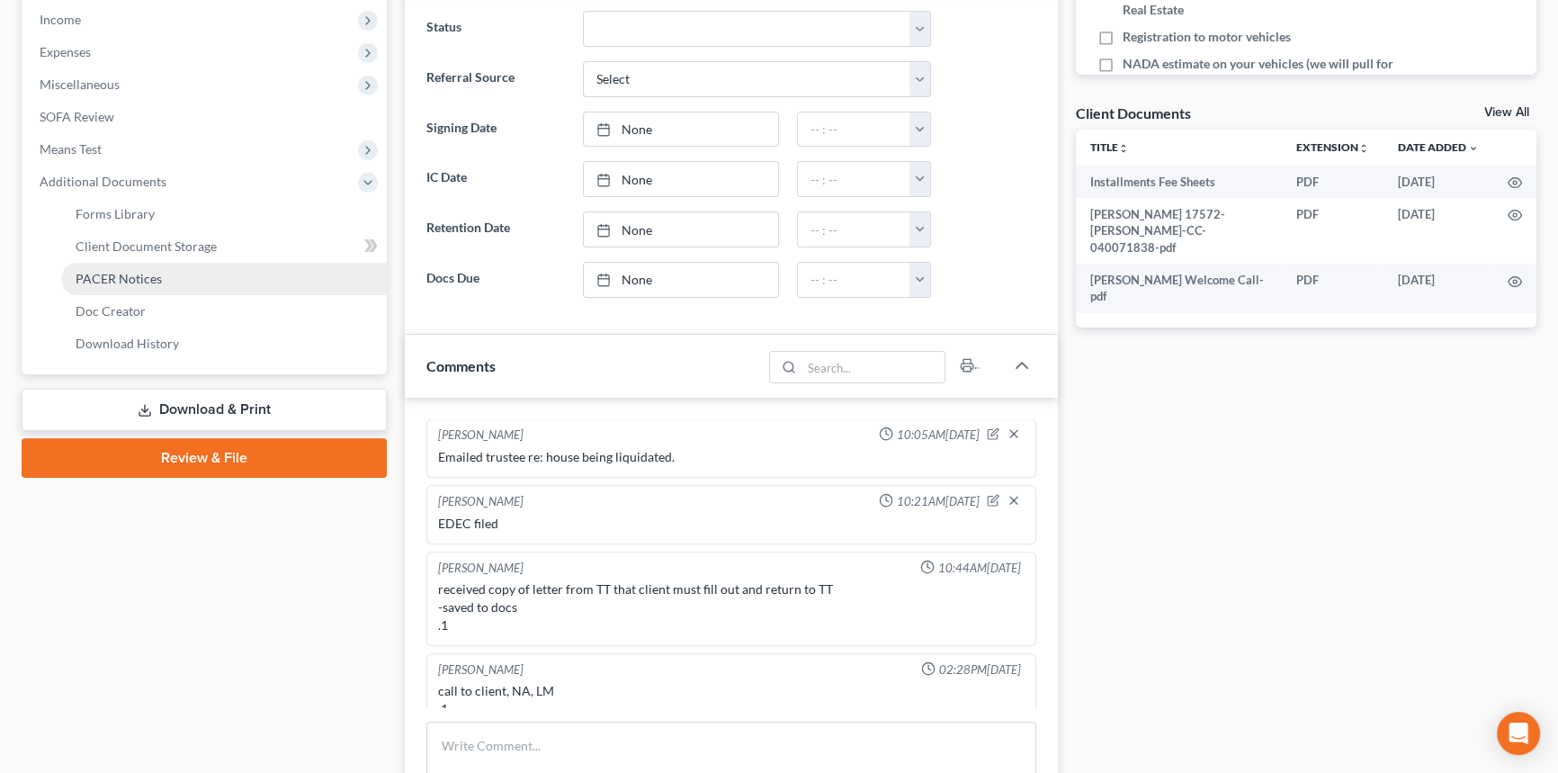
click at [160, 265] on link "PACER Notices" at bounding box center [224, 279] width 326 height 32
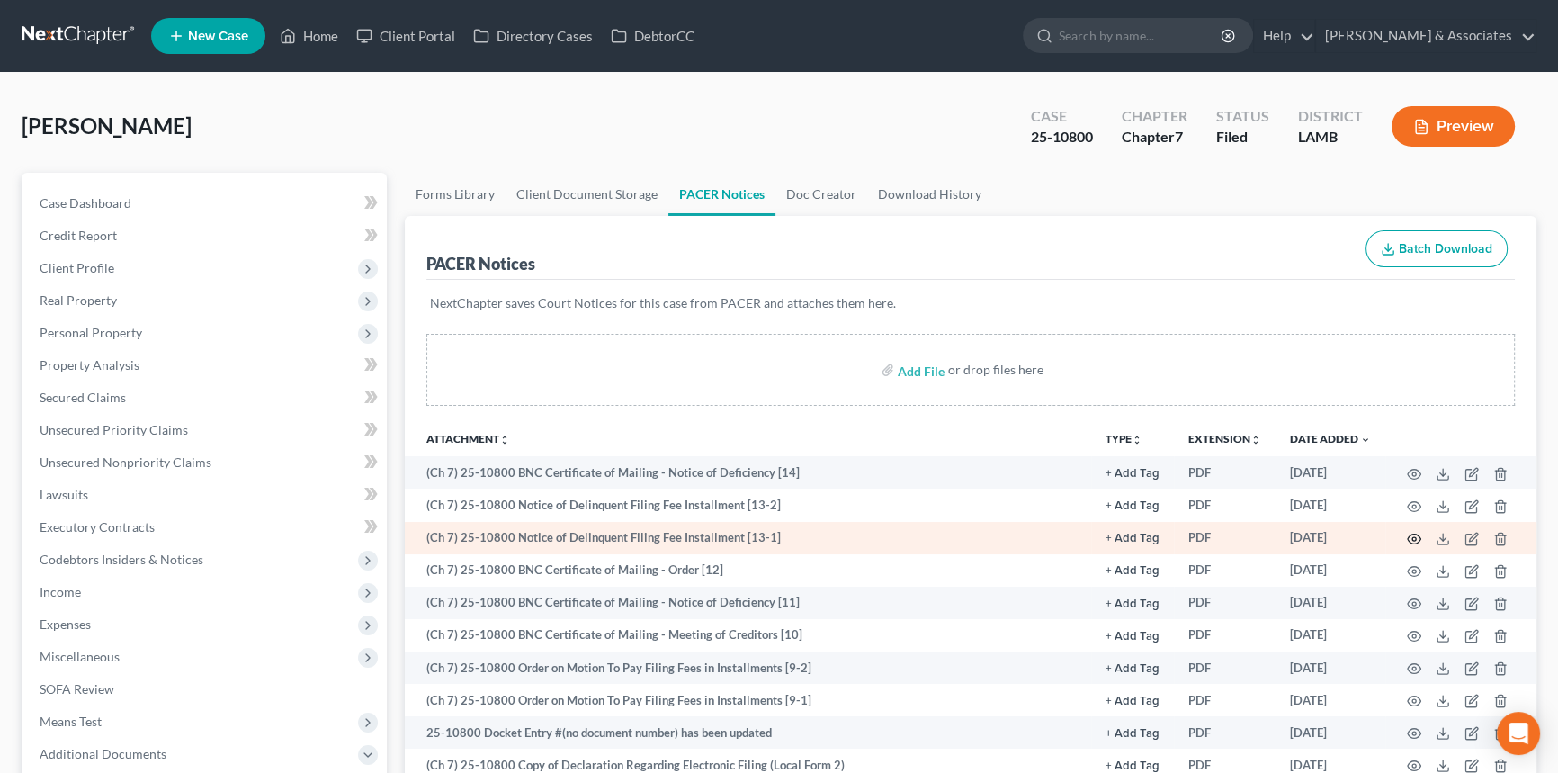
click at [1412, 538] on circle "button" at bounding box center [1414, 539] width 4 height 4
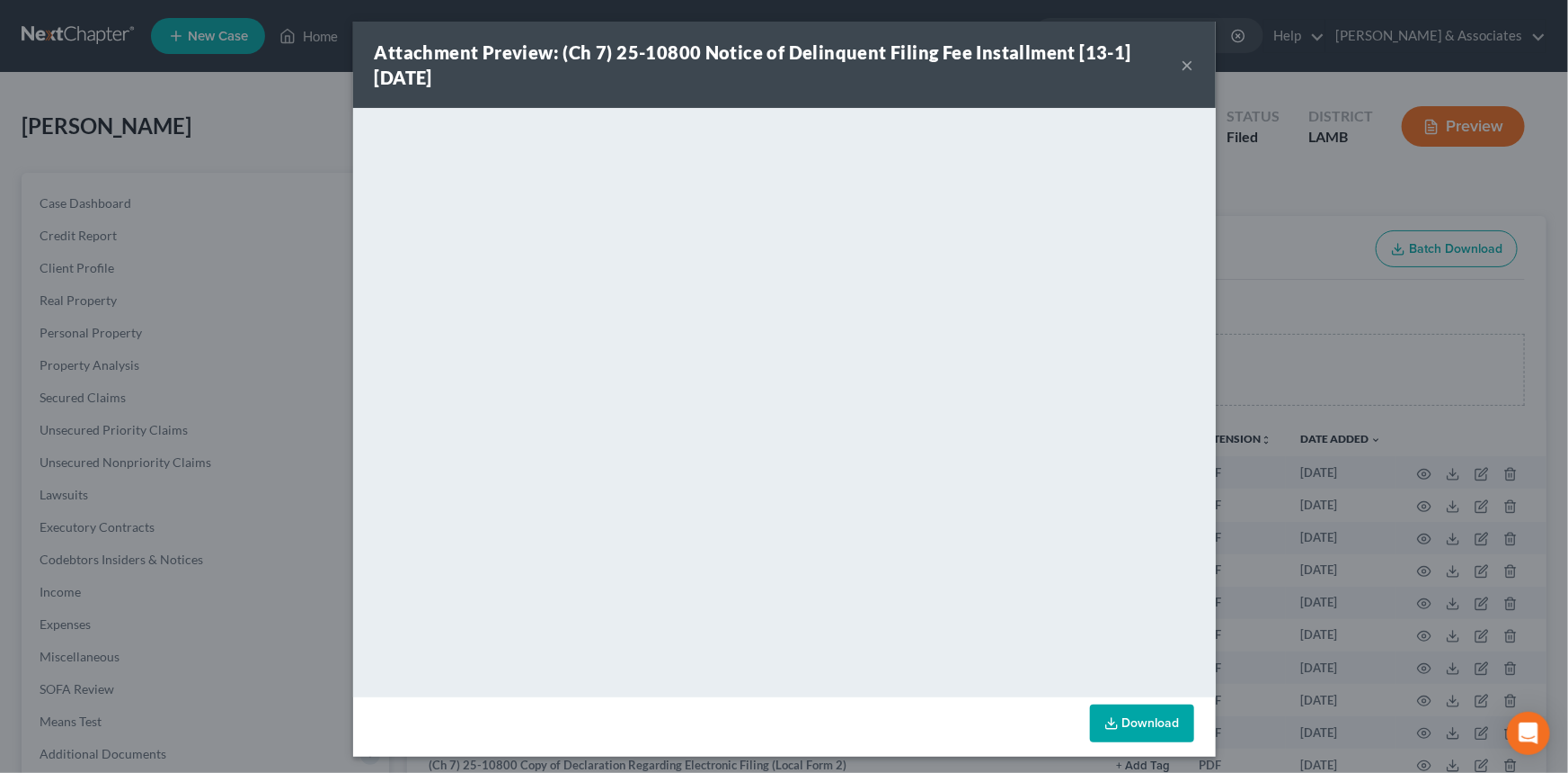
click at [1184, 66] on button "×" at bounding box center [1188, 65] width 13 height 22
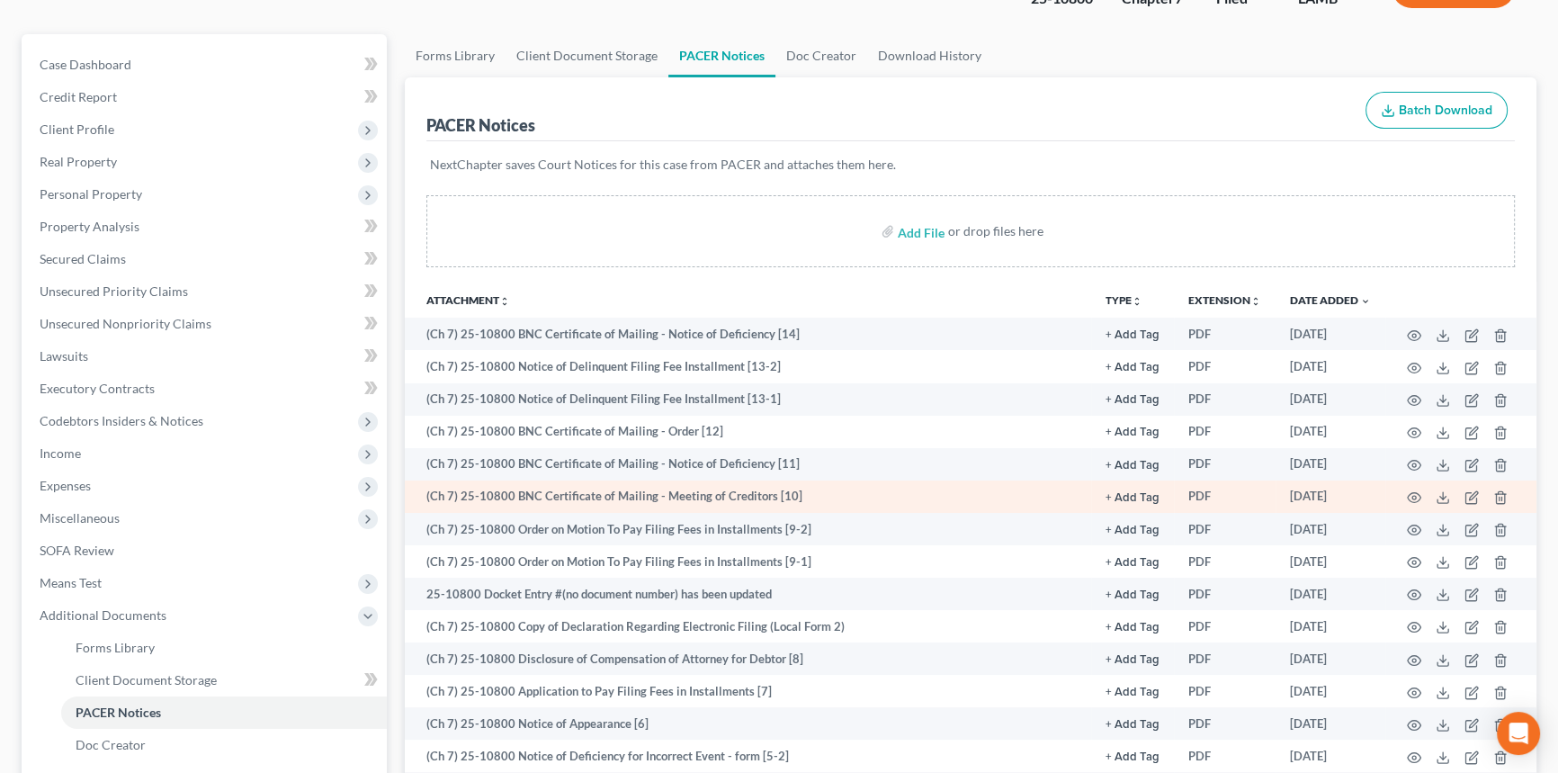
scroll to position [163, 0]
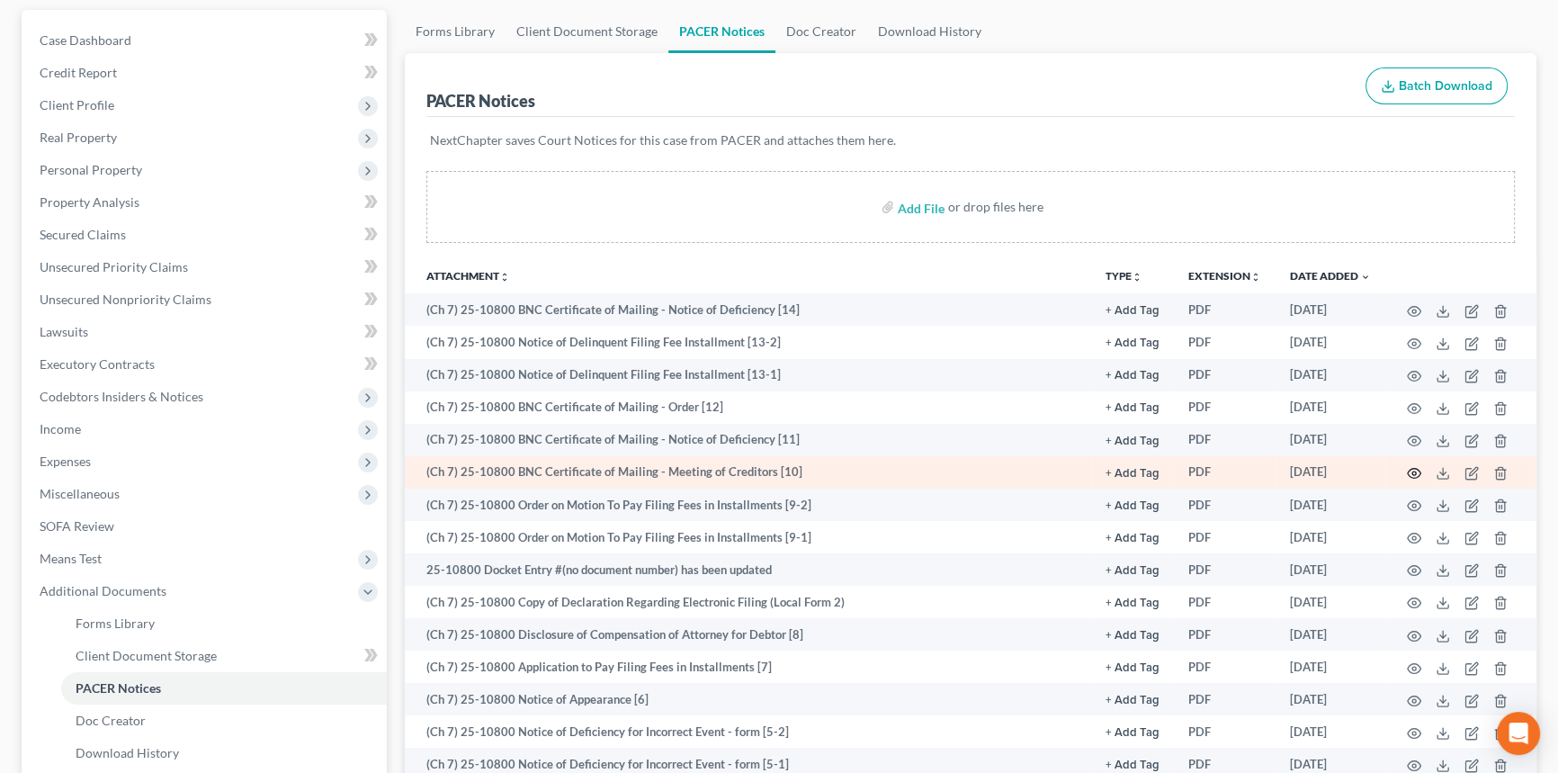
click at [1414, 473] on icon "button" at bounding box center [1414, 473] width 14 height 14
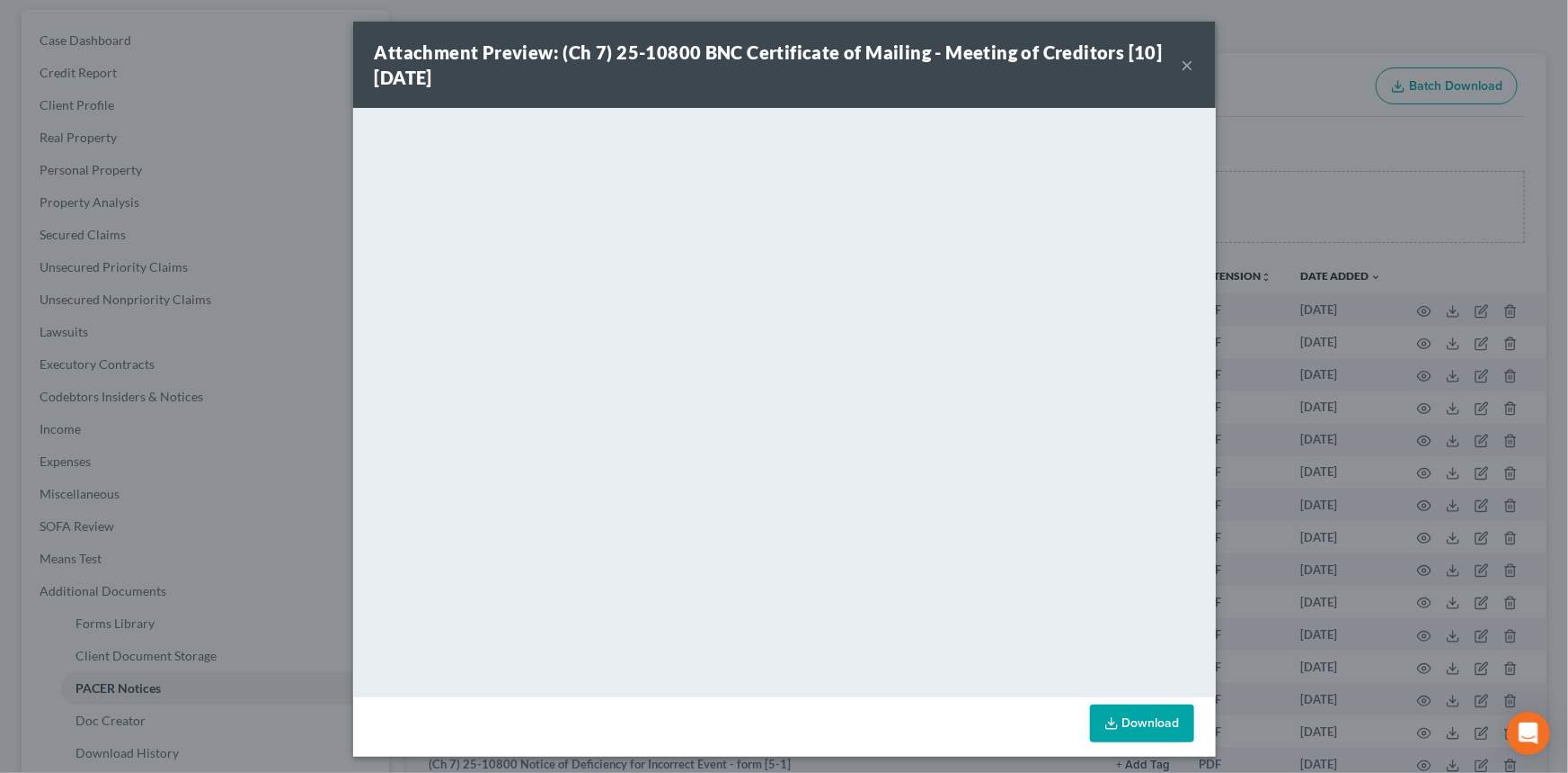
click at [1182, 66] on button "×" at bounding box center [1188, 65] width 13 height 22
